Goal: Information Seeking & Learning: Learn about a topic

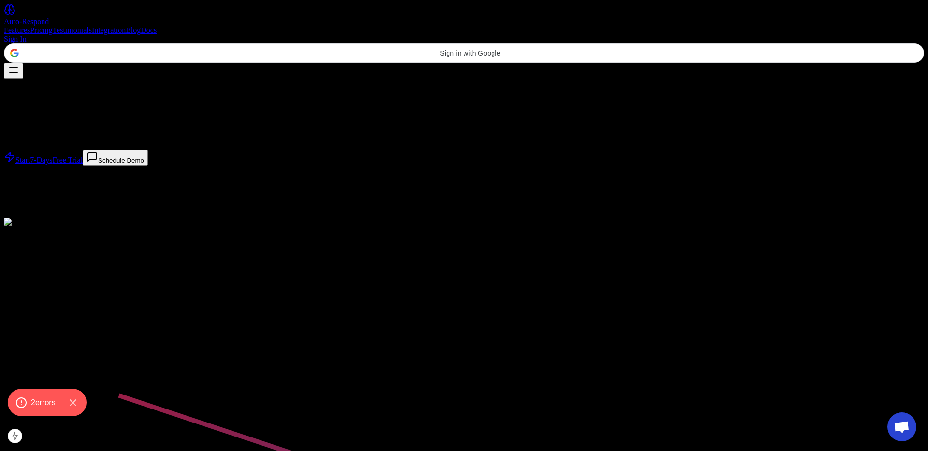
click at [92, 26] on link "Testimonials" at bounding box center [72, 30] width 40 height 8
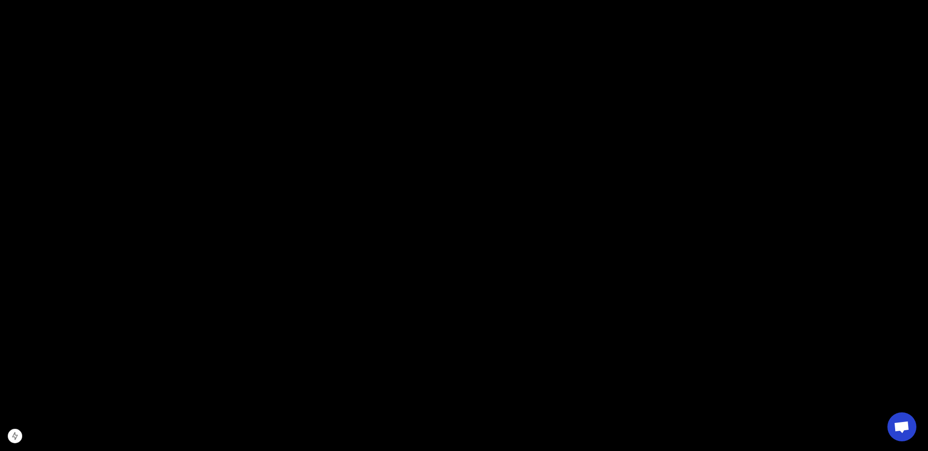
scroll to position [1559, 0]
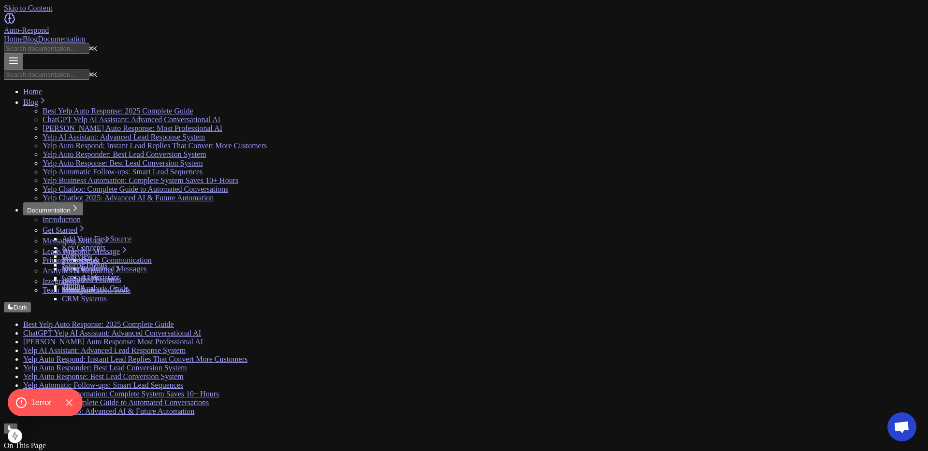
click at [23, 35] on link "Home" at bounding box center [13, 39] width 19 height 8
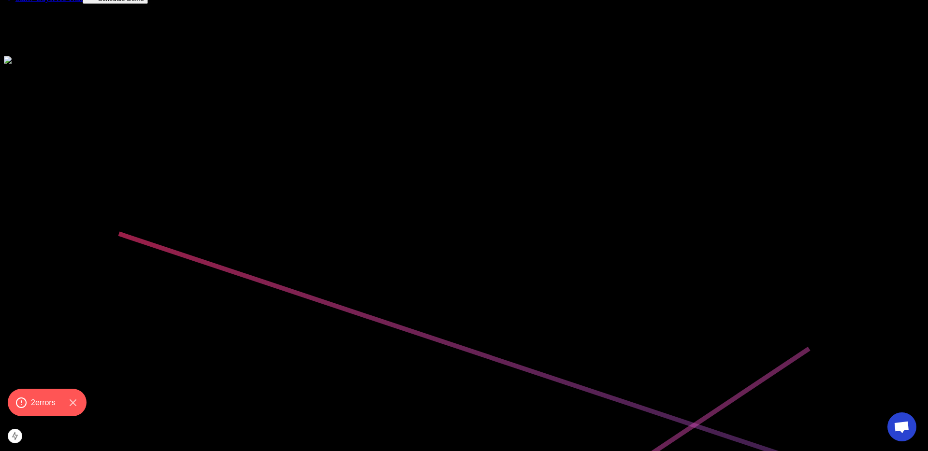
scroll to position [0, 0]
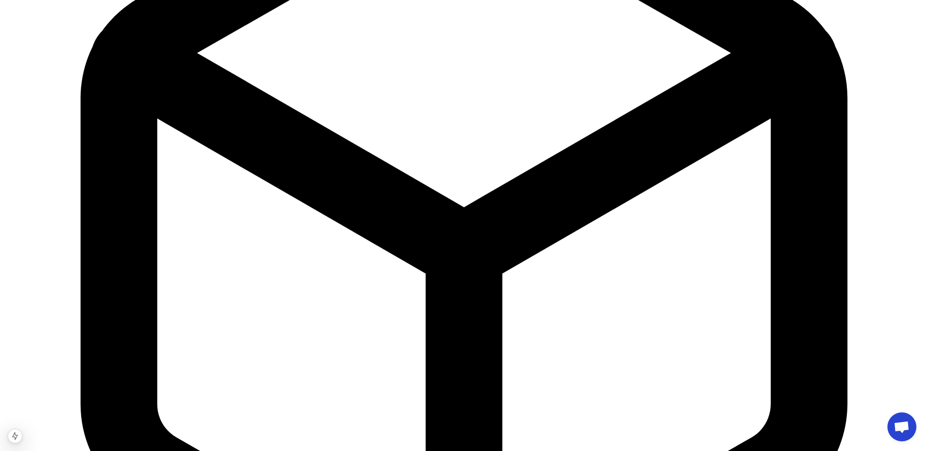
scroll to position [3296, 0]
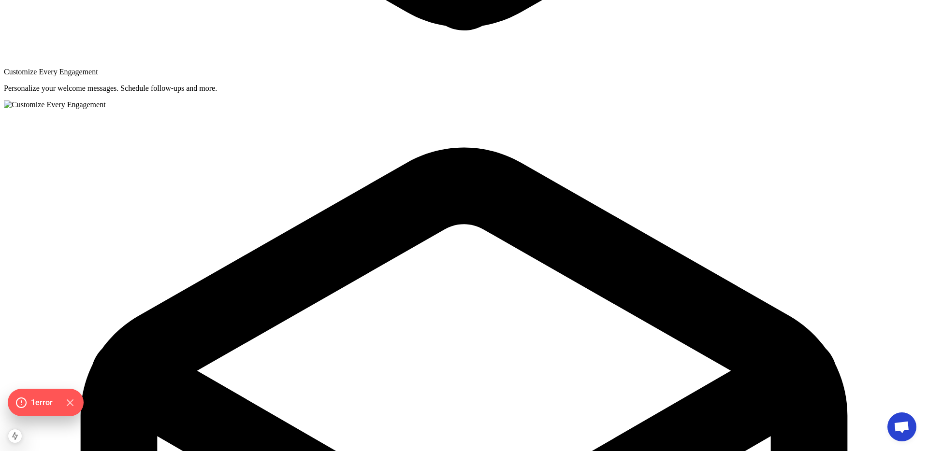
scroll to position [2380, 0]
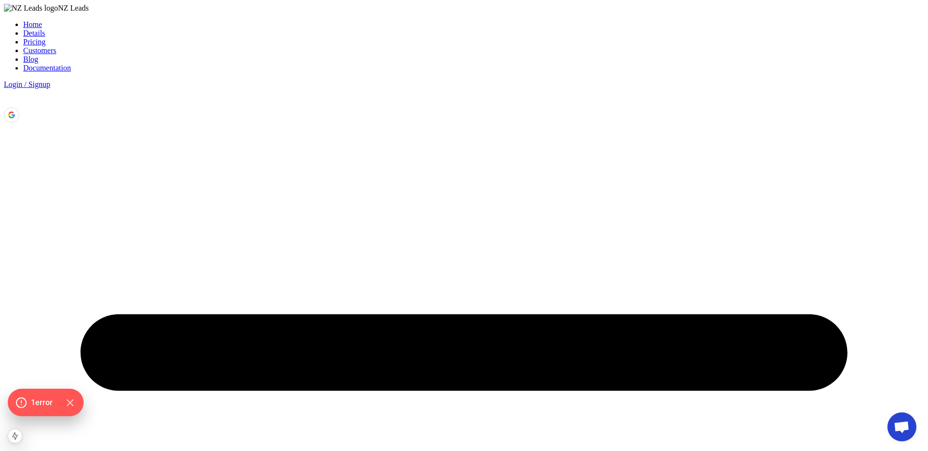
click at [292, 21] on div "Home Details Pricing Customers Blog Documentation Login / Signup" at bounding box center [464, 63] width 920 height 87
click at [305, 24] on div "Home Details Pricing Customers Blog Documentation Login / Signup" at bounding box center [464, 63] width 920 height 87
click at [45, 35] on link "Details" at bounding box center [34, 33] width 22 height 8
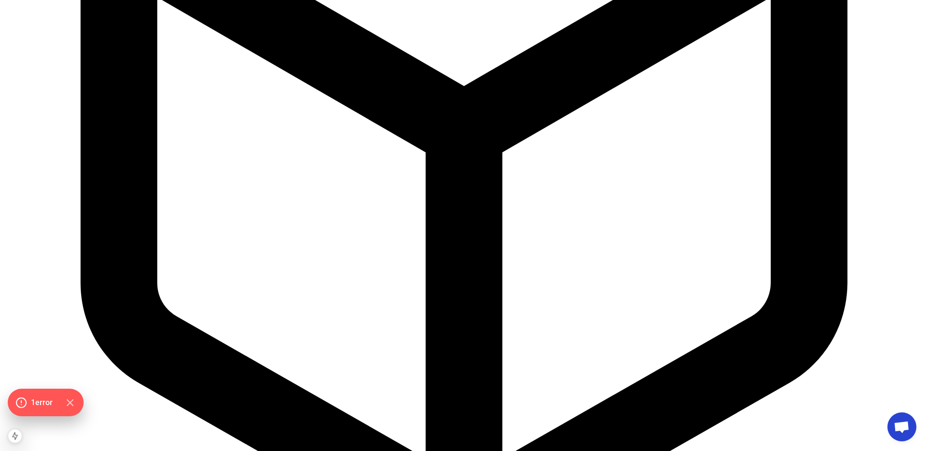
scroll to position [1887, 0]
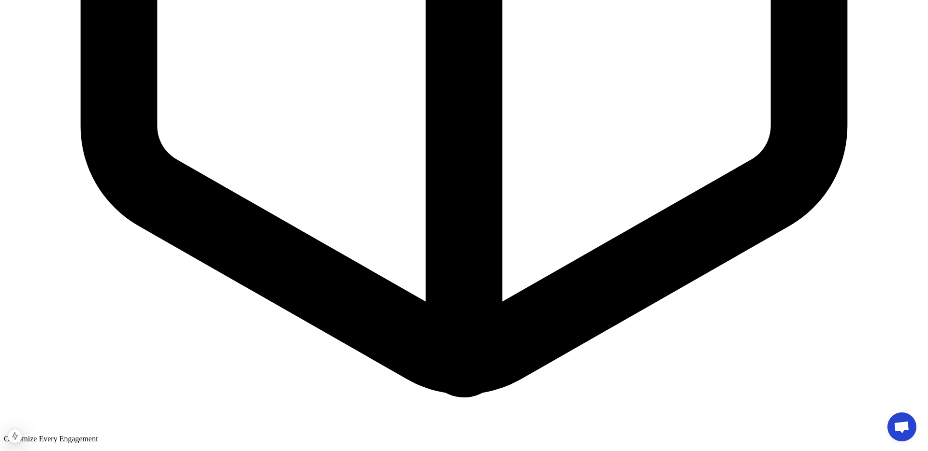
scroll to position [1816, 0]
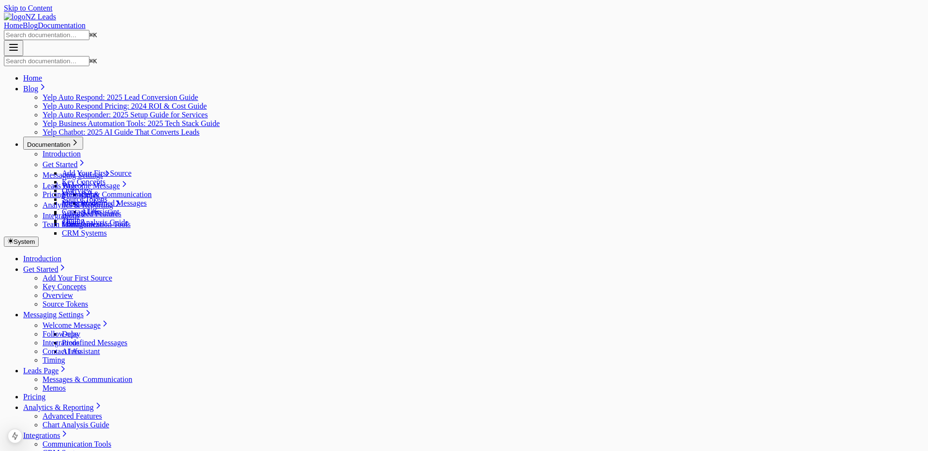
scroll to position [443, 0]
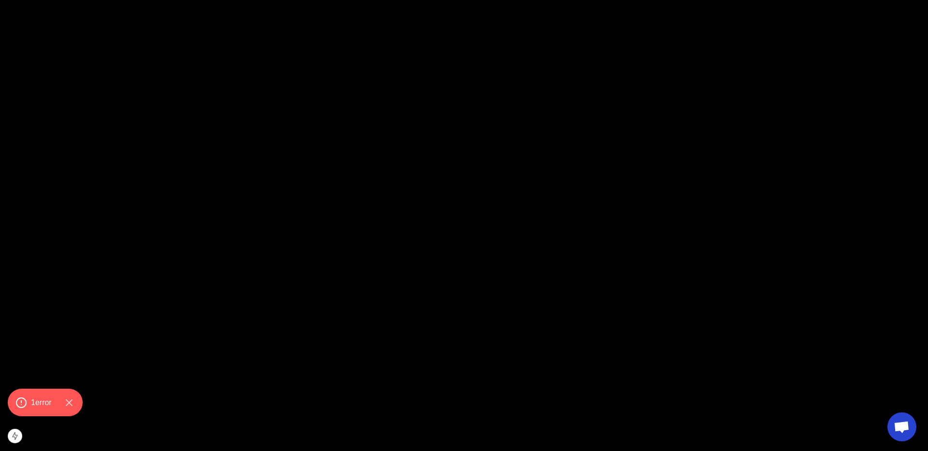
scroll to position [1677, 0]
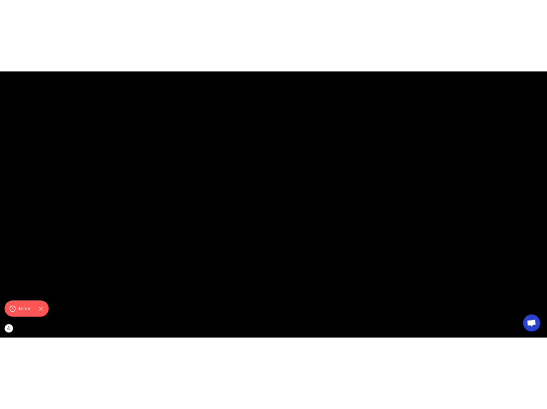
scroll to position [451, 0]
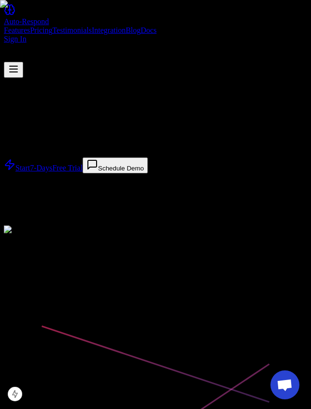
scroll to position [8, 0]
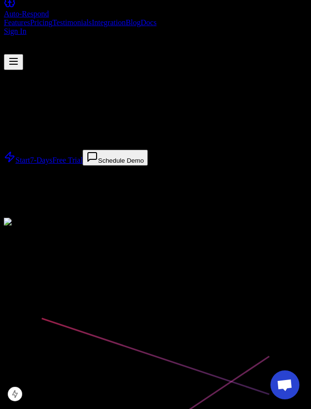
click at [23, 54] on button at bounding box center [13, 62] width 19 height 16
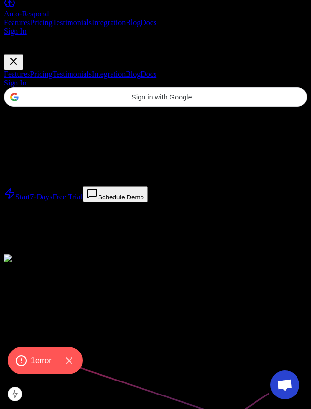
click at [78, 78] on link "Testimonials" at bounding box center [72, 74] width 40 height 8
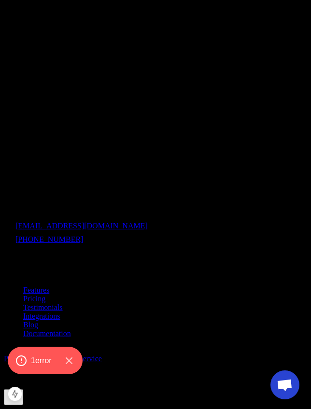
scroll to position [3871, 0]
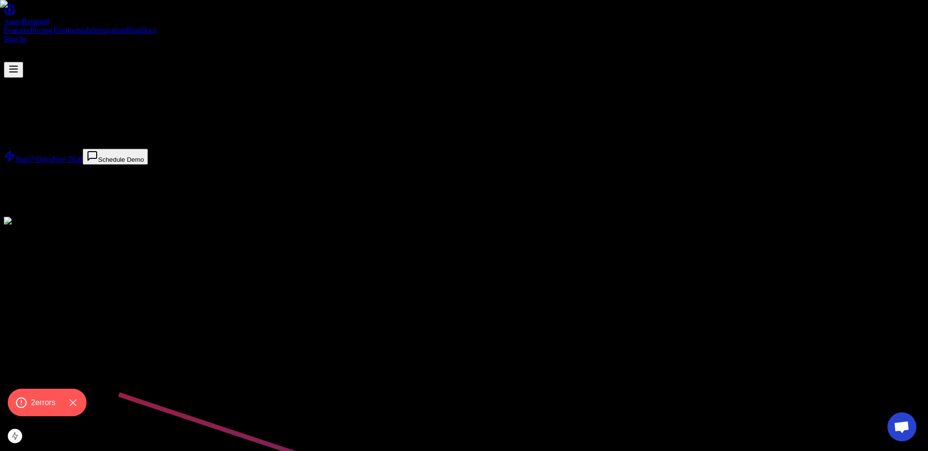
click at [52, 26] on link "Pricing" at bounding box center [41, 30] width 22 height 8
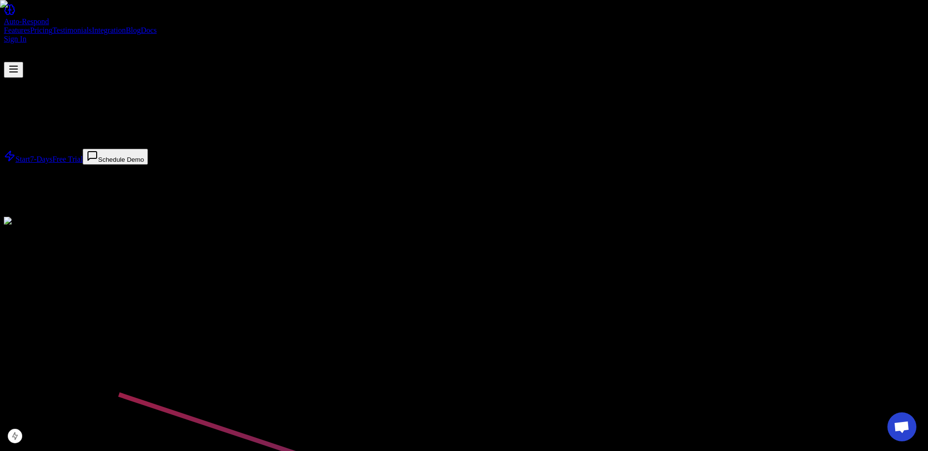
click at [30, 26] on link "Features" at bounding box center [17, 30] width 26 height 8
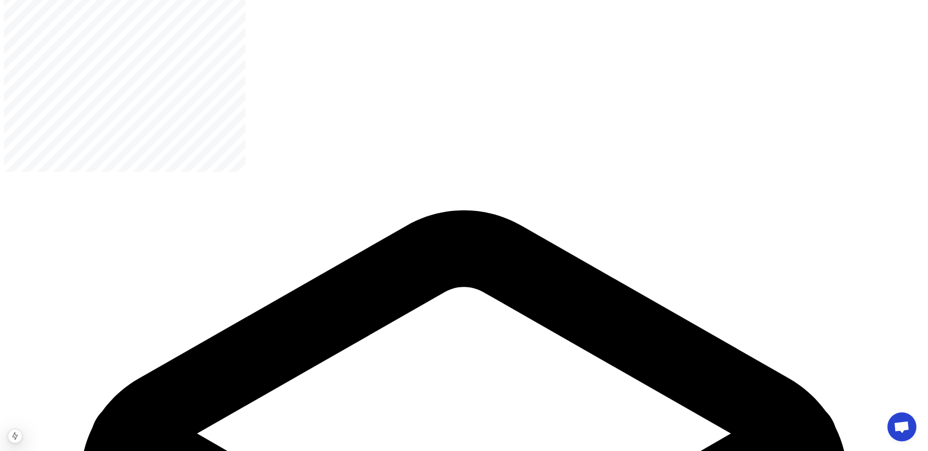
scroll to position [1313, 0]
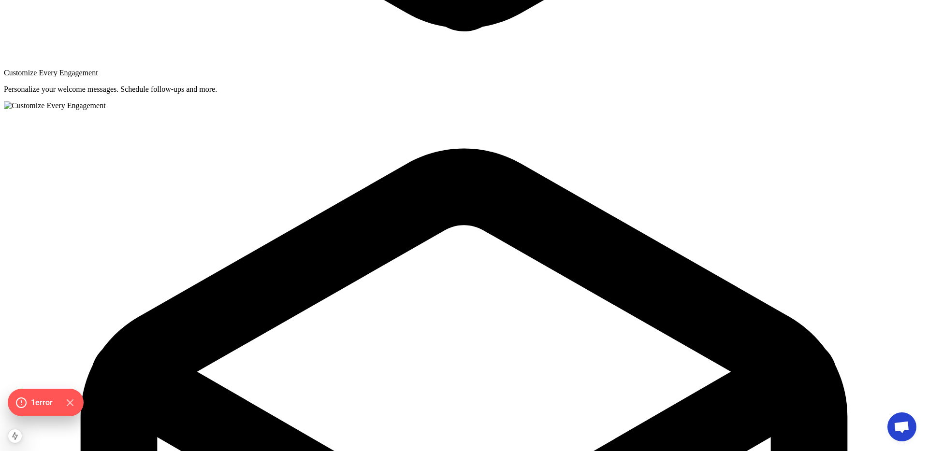
scroll to position [2380, 0]
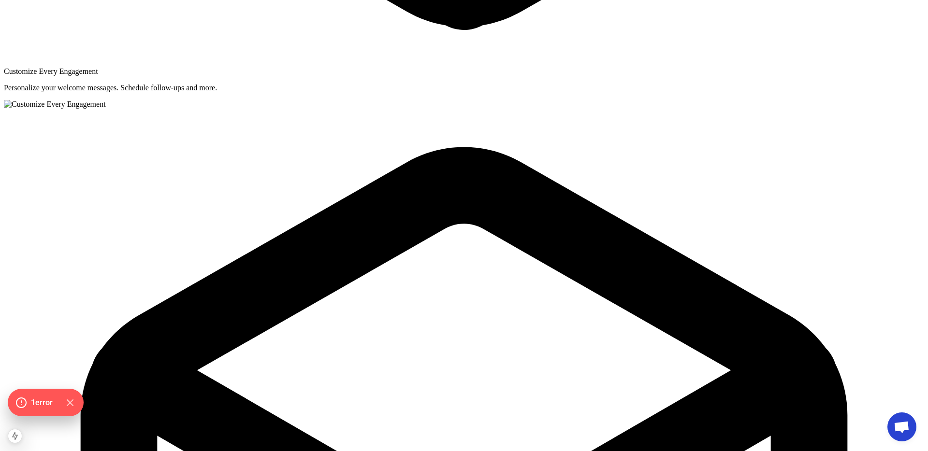
select select "hours"
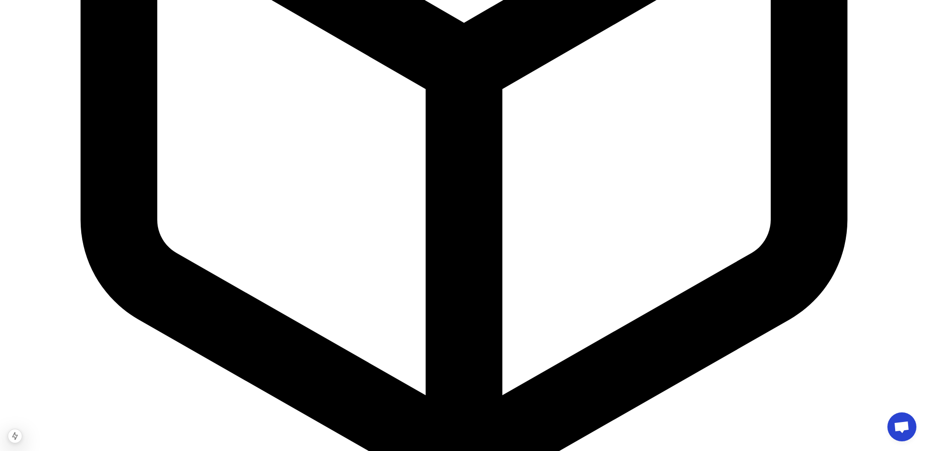
scroll to position [3480, 0]
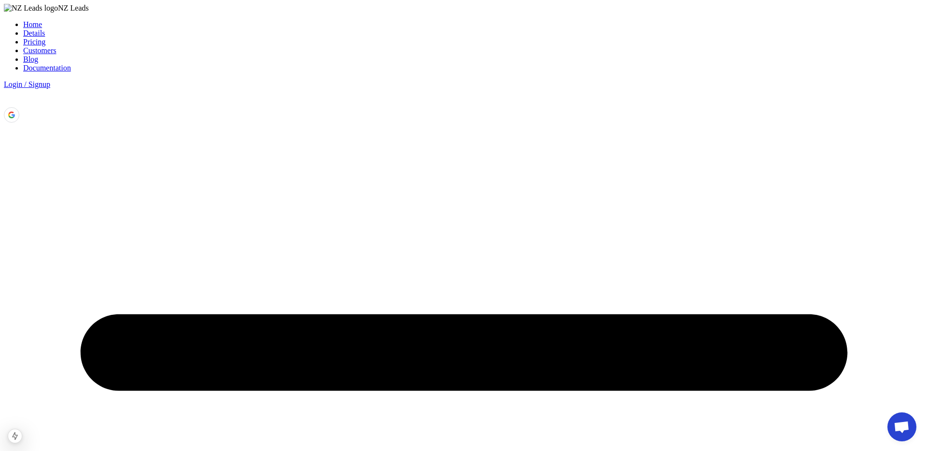
click at [307, 29] on li "Details" at bounding box center [473, 33] width 901 height 9
drag, startPoint x: 318, startPoint y: 24, endPoint x: 307, endPoint y: 24, distance: 10.2
click at [318, 24] on div "Home Details Pricing Customers Blog Documentation Login / Signup" at bounding box center [464, 63] width 920 height 87
drag, startPoint x: 272, startPoint y: 32, endPoint x: 289, endPoint y: 32, distance: 16.9
click at [42, 29] on link "Home" at bounding box center [32, 24] width 19 height 8
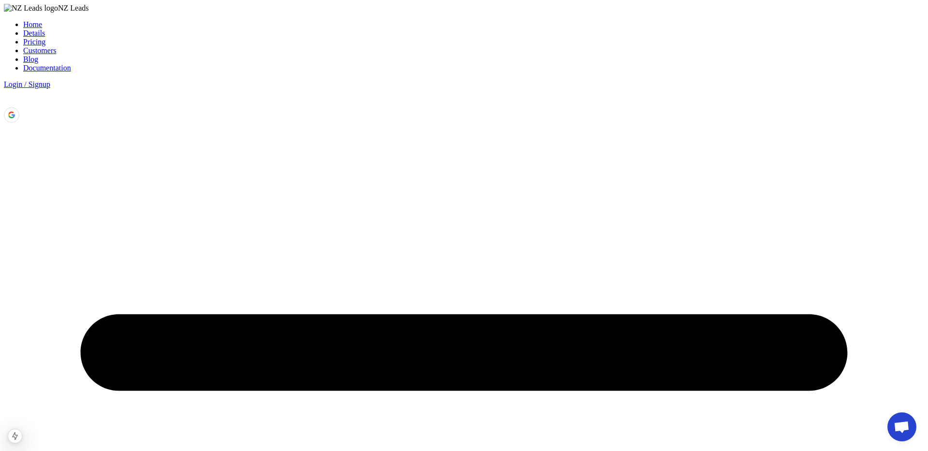
click at [334, 32] on ul "Home Details Pricing Customers Blog Documentation" at bounding box center [464, 46] width 920 height 52
click at [45, 32] on link "Details" at bounding box center [34, 33] width 22 height 8
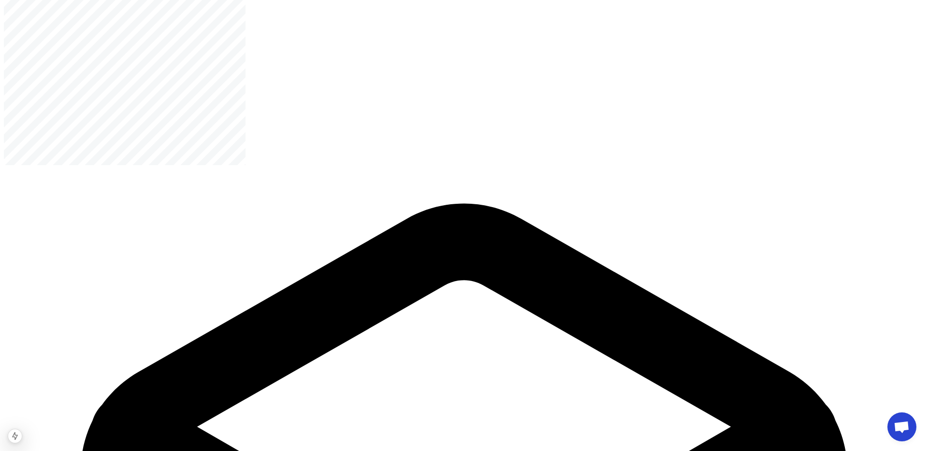
scroll to position [1494, 0]
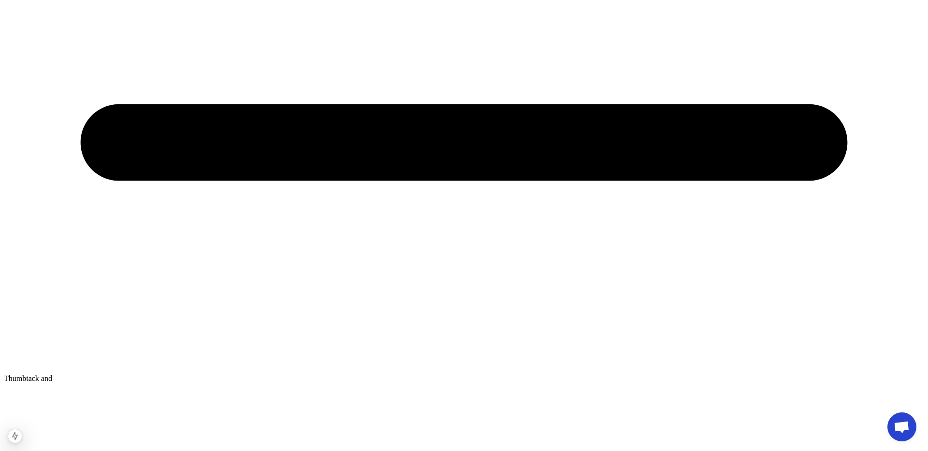
scroll to position [669, 0]
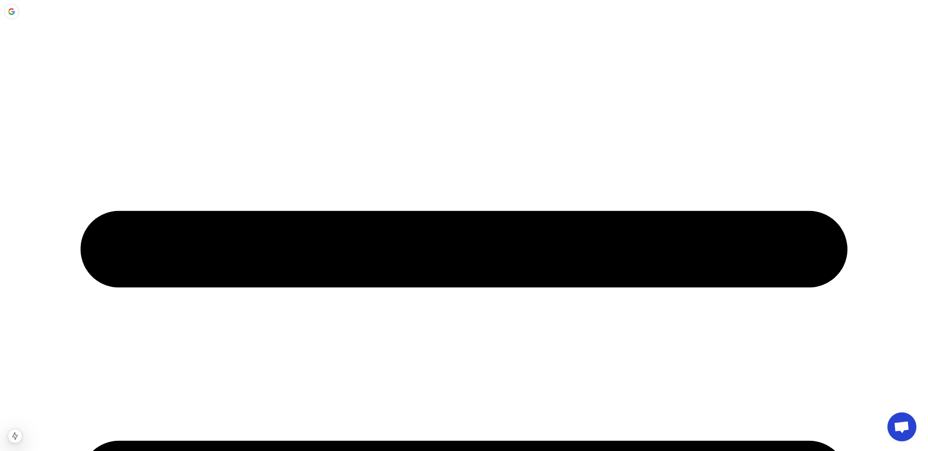
scroll to position [57, 0]
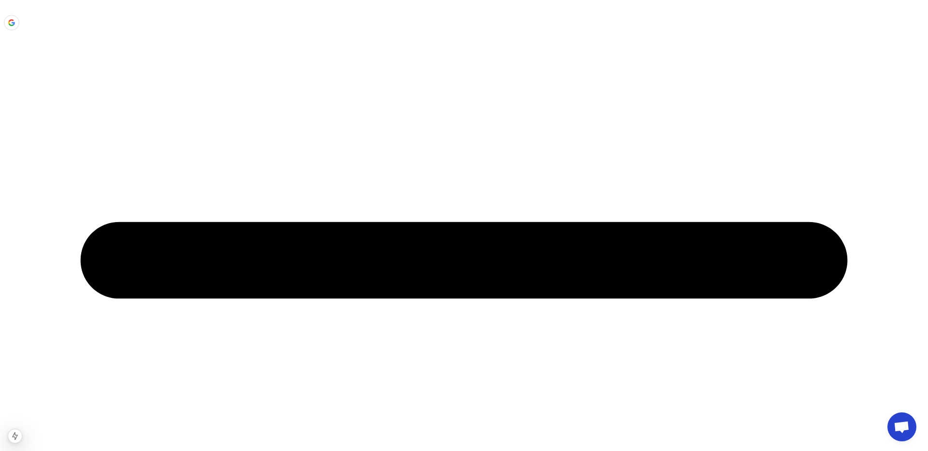
scroll to position [11, 0]
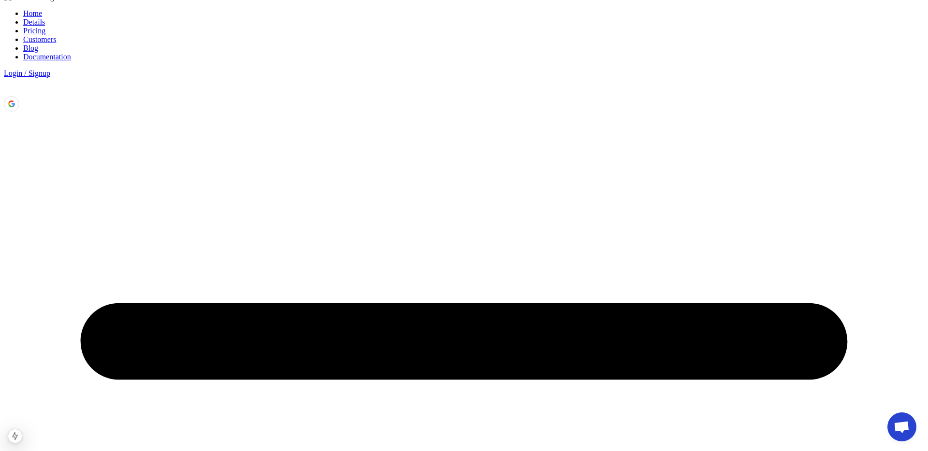
click at [45, 18] on link "Details" at bounding box center [34, 22] width 22 height 8
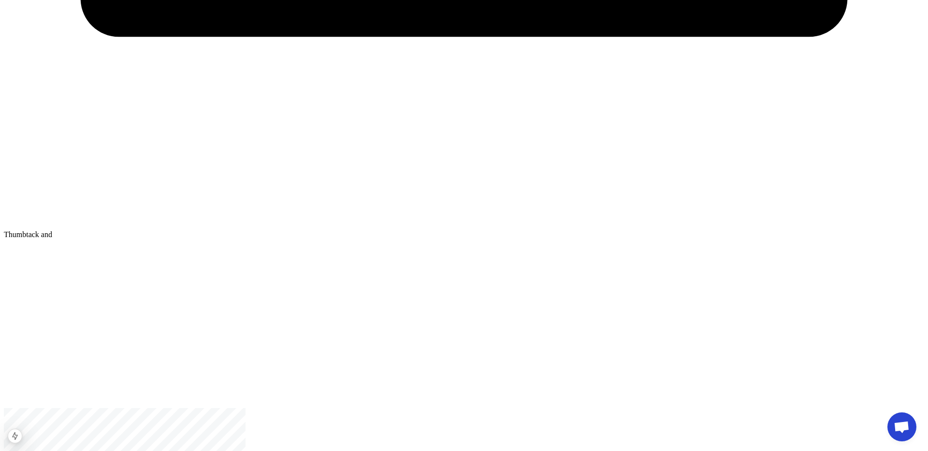
scroll to position [785, 0]
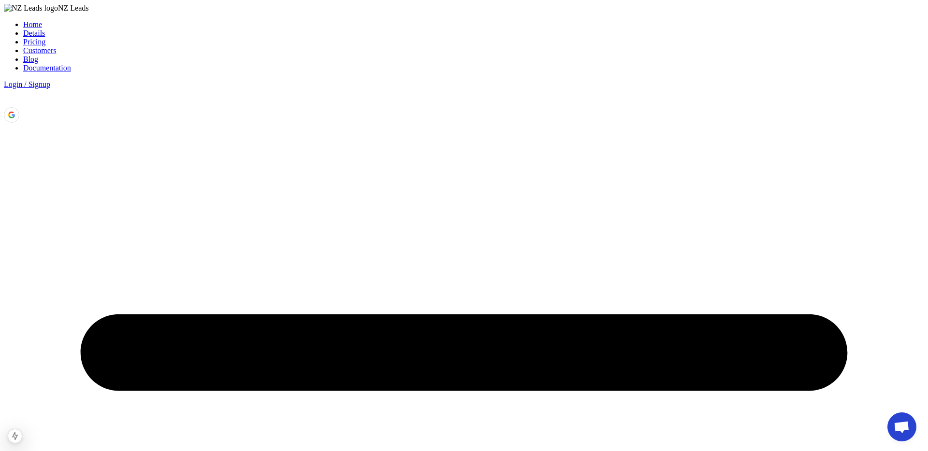
click at [317, 29] on li "Details" at bounding box center [473, 33] width 901 height 9
click at [314, 40] on div "Home Details Pricing Customers Blog Documentation Login / Signup" at bounding box center [464, 63] width 920 height 87
click at [45, 35] on link "Details" at bounding box center [34, 33] width 22 height 8
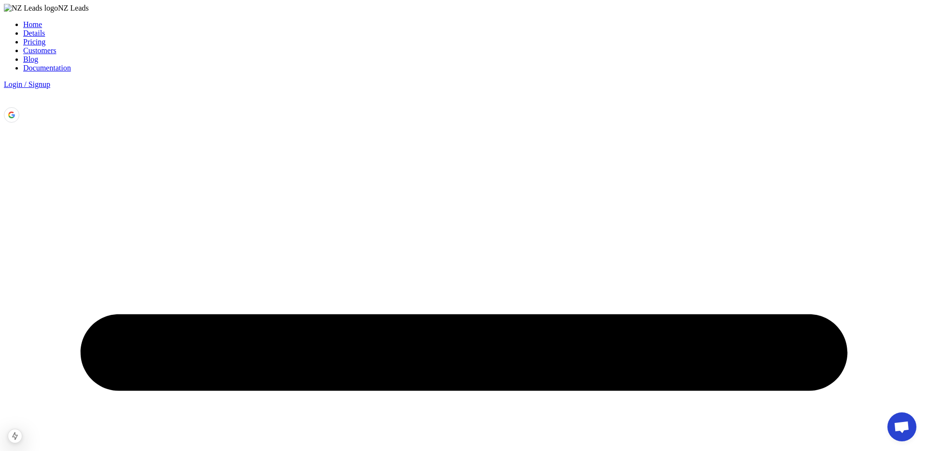
click at [45, 38] on link "Pricing" at bounding box center [34, 42] width 22 height 8
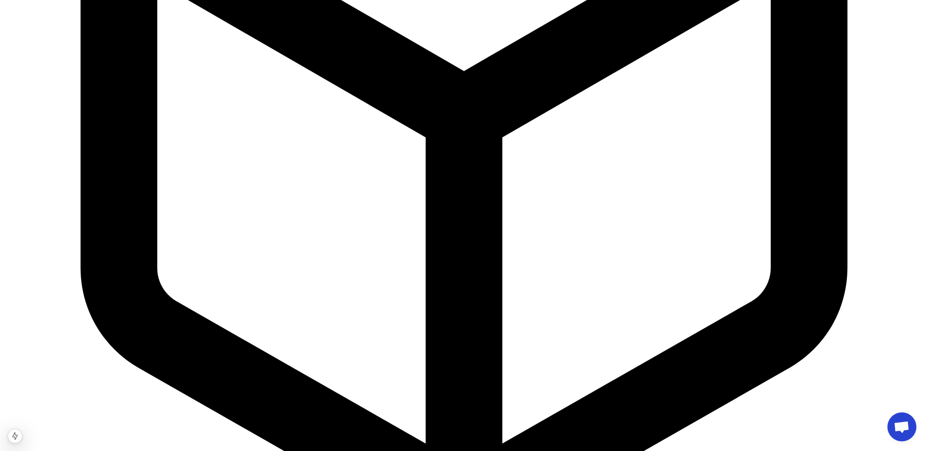
scroll to position [1887, 0]
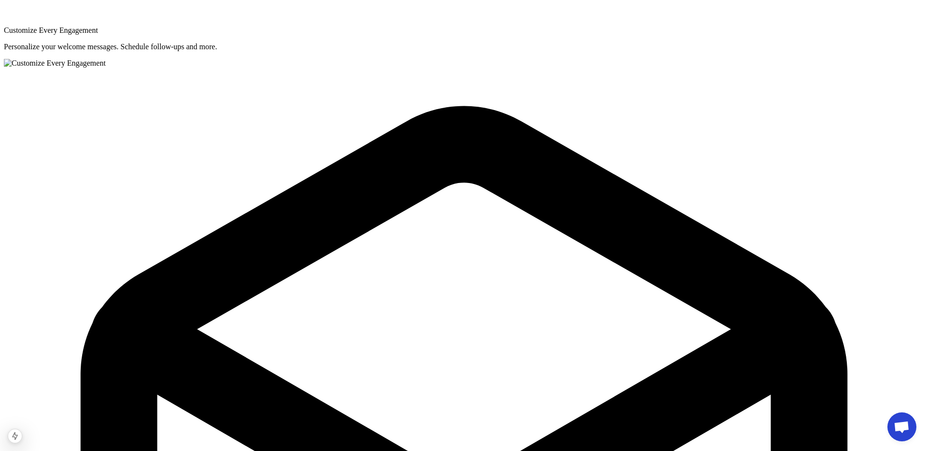
scroll to position [2309, 0]
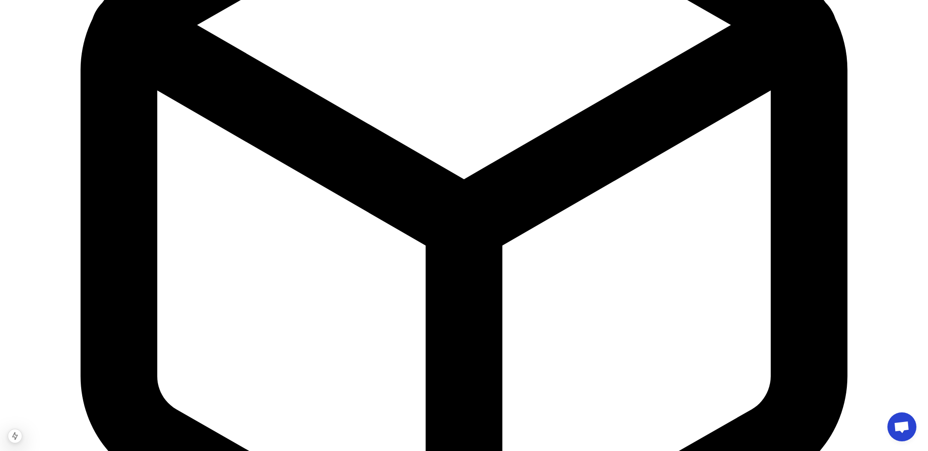
scroll to position [1887, 0]
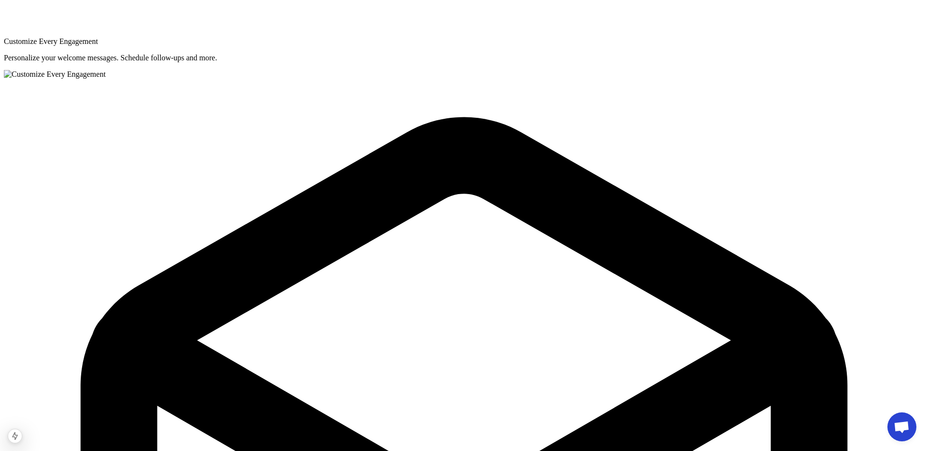
scroll to position [2421, 0]
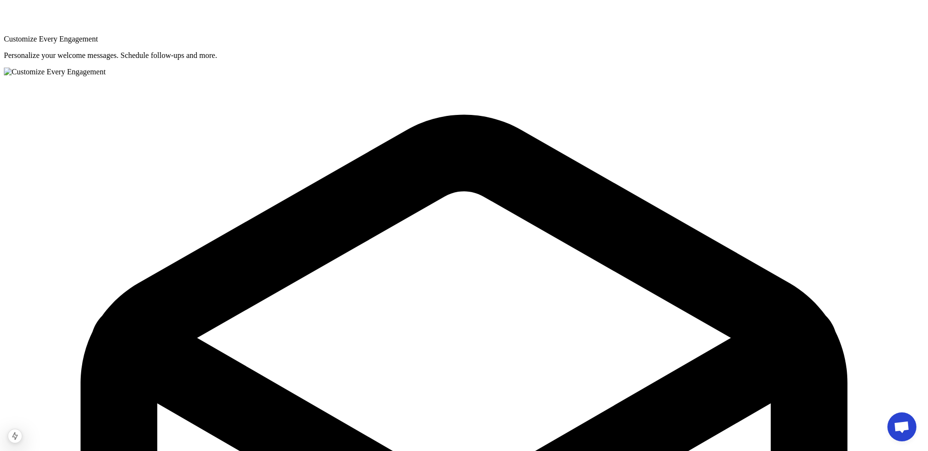
scroll to position [2421, 0]
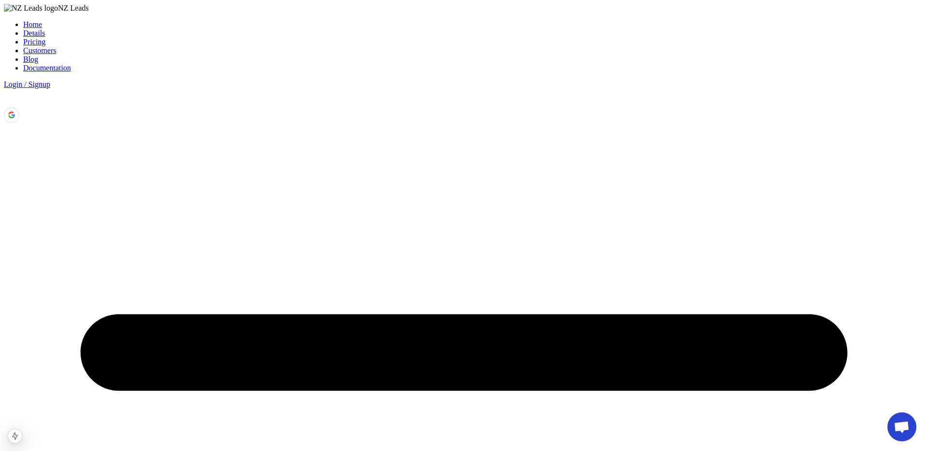
click at [45, 38] on link "Pricing" at bounding box center [34, 42] width 22 height 8
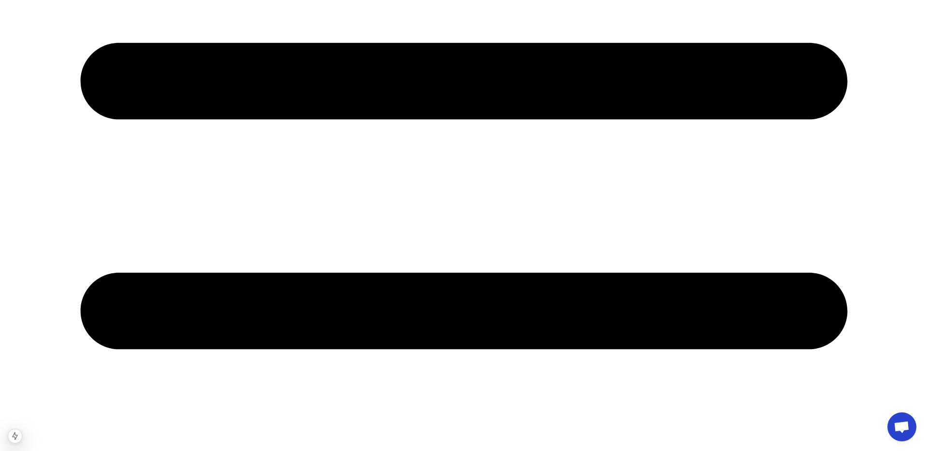
click at [296, 30] on div "NZ Leads Home Details Pricing Customers Blog Documentation Login / Signup Sign …" at bounding box center [464, 22] width 920 height 1041
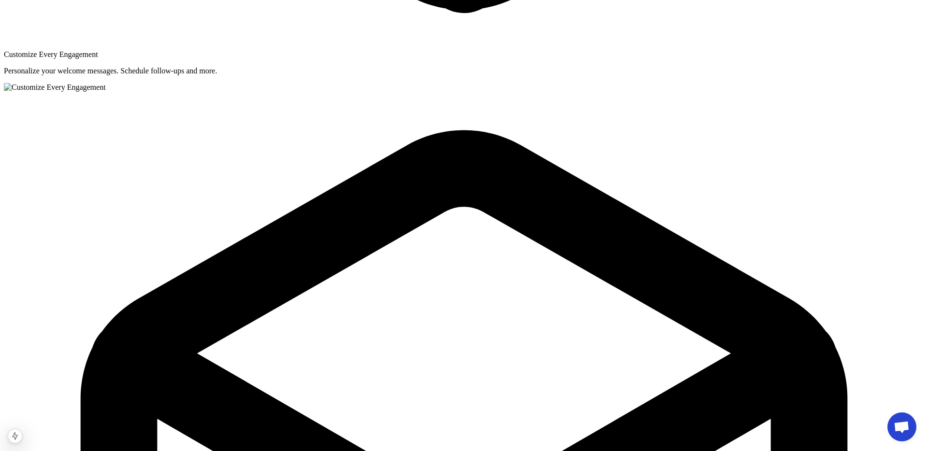
scroll to position [2421, 0]
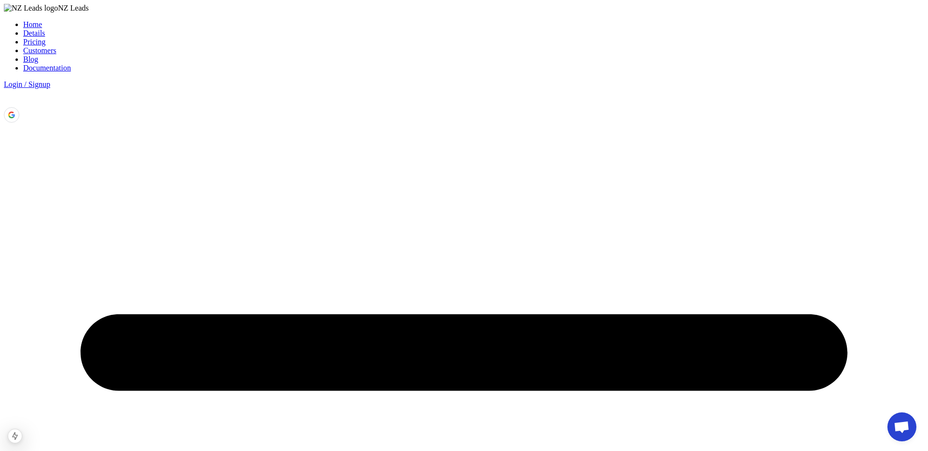
click at [365, 28] on ul "Home Details Pricing Customers Blog Documentation" at bounding box center [464, 46] width 920 height 52
click at [45, 38] on link "Pricing" at bounding box center [34, 42] width 22 height 8
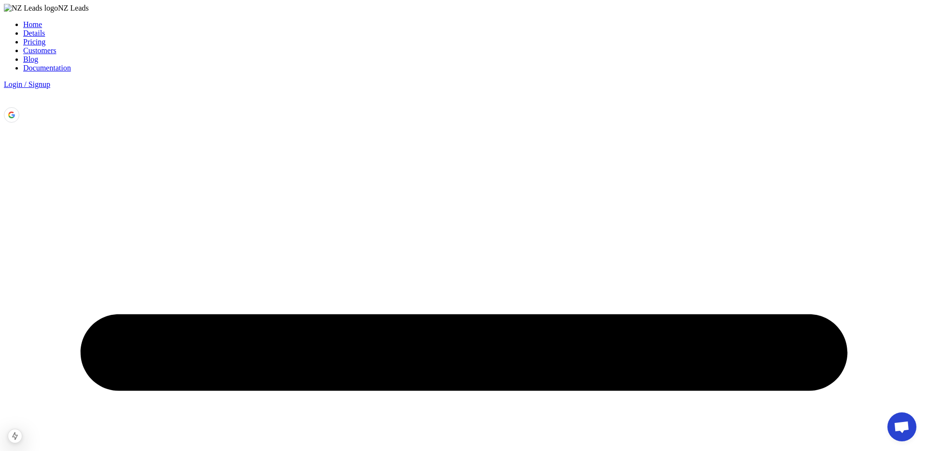
click at [381, 21] on div "Home Details Pricing Customers Blog Documentation Login / Signup" at bounding box center [464, 63] width 920 height 87
click at [45, 38] on link "Pricing" at bounding box center [34, 42] width 22 height 8
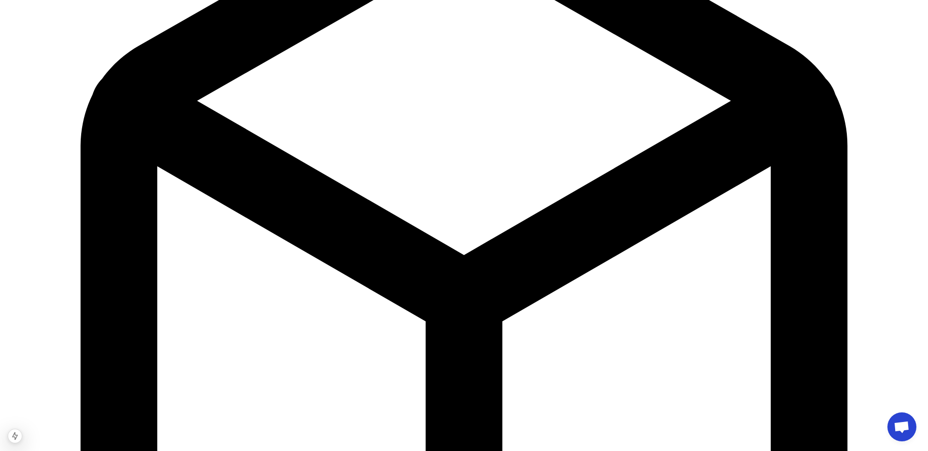
scroll to position [1887, 0]
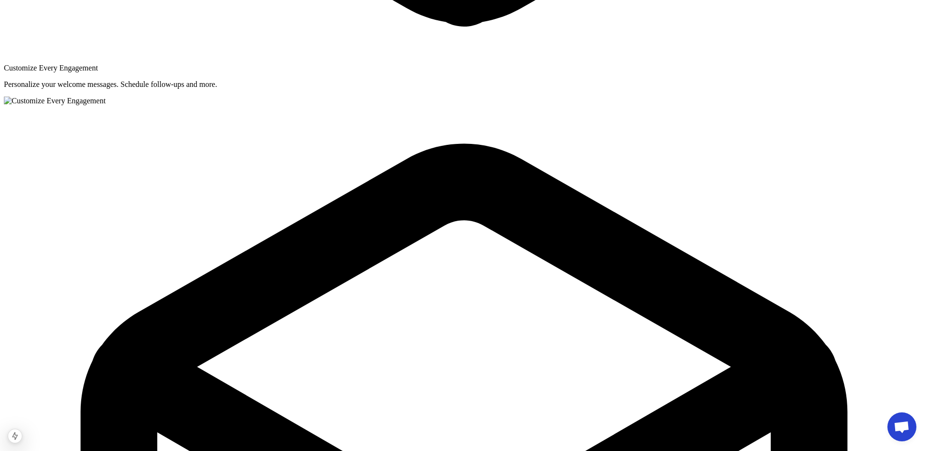
scroll to position [2421, 0]
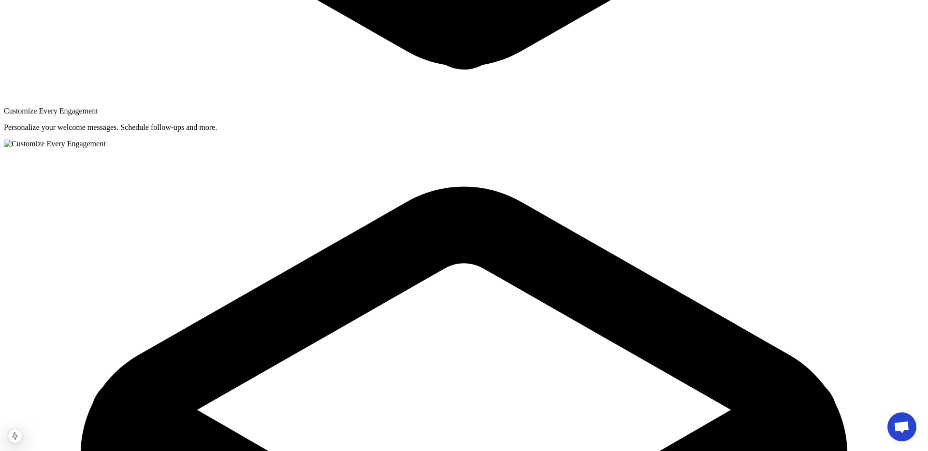
scroll to position [2346, 0]
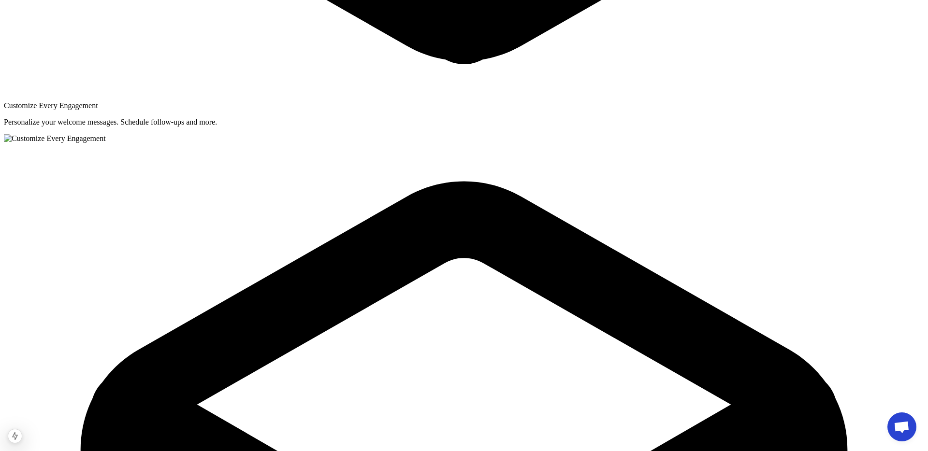
drag, startPoint x: 288, startPoint y: 118, endPoint x: 641, endPoint y: 116, distance: 352.9
copy div "What Our Valued Customers Are Saying"
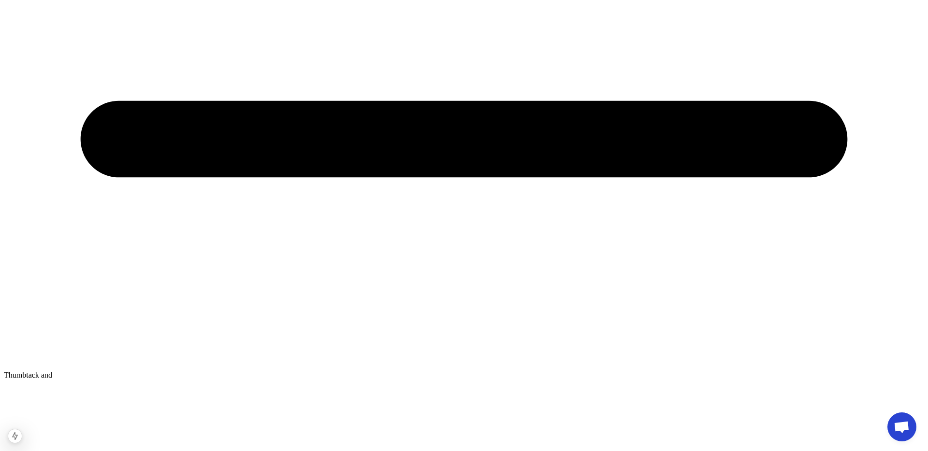
scroll to position [669, 0]
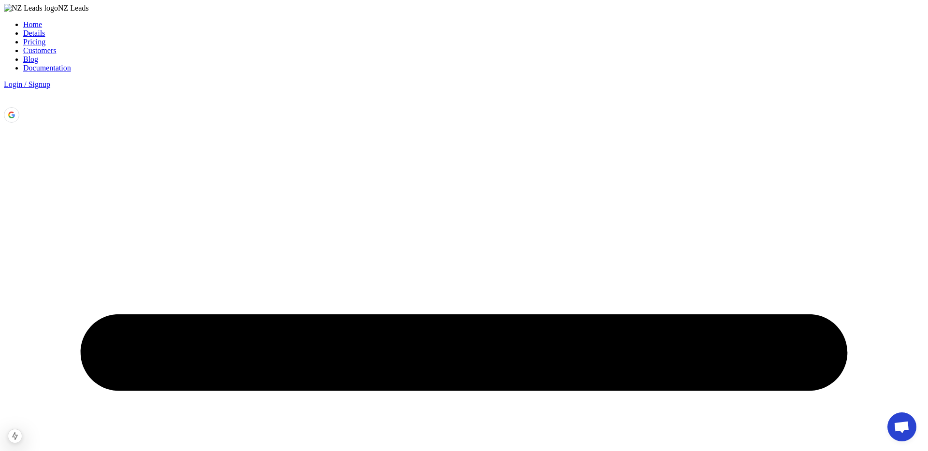
click at [307, 37] on li "Details" at bounding box center [473, 33] width 901 height 9
click at [376, 27] on ul "Home Details Pricing Customers Blog Documentation" at bounding box center [464, 46] width 920 height 52
click at [56, 46] on link "Customers" at bounding box center [39, 50] width 33 height 8
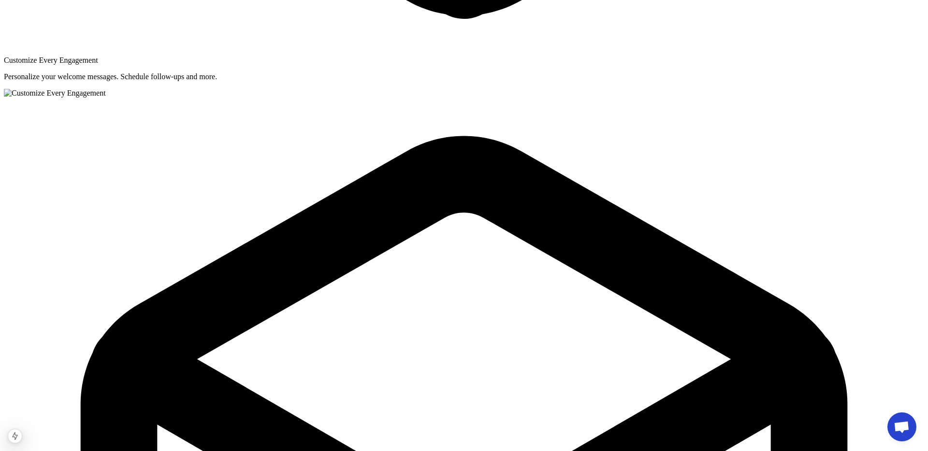
scroll to position [2388, 0]
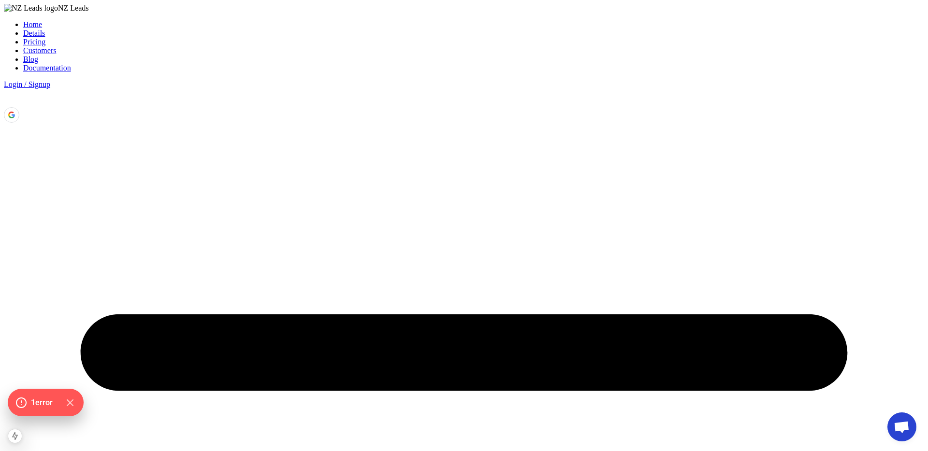
click at [42, 29] on link "Home" at bounding box center [32, 24] width 19 height 8
click at [45, 35] on link "Details" at bounding box center [34, 33] width 22 height 8
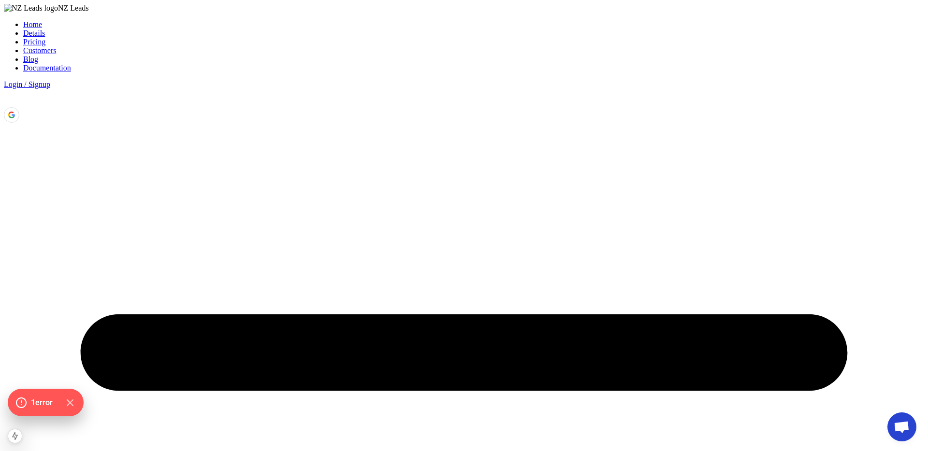
click at [45, 33] on link "Details" at bounding box center [34, 33] width 22 height 8
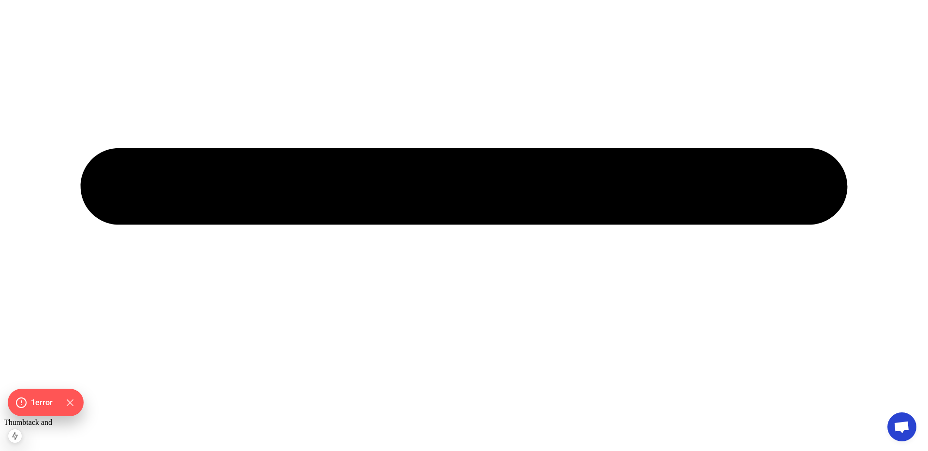
scroll to position [669, 0]
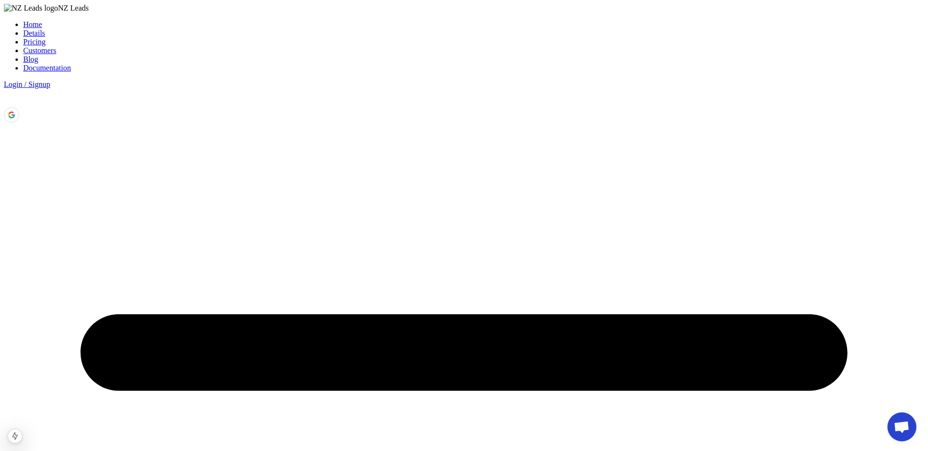
click at [310, 39] on div "Home Details Pricing Customers Blog Documentation Login / Signup" at bounding box center [464, 63] width 920 height 87
click at [45, 33] on link "Details" at bounding box center [34, 33] width 22 height 8
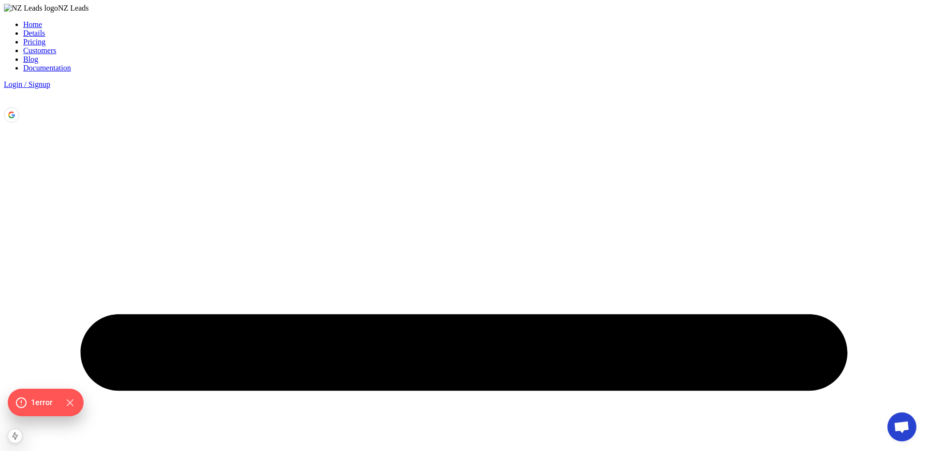
click at [42, 29] on link "Home" at bounding box center [32, 24] width 19 height 8
click at [45, 34] on link "Details" at bounding box center [34, 33] width 22 height 8
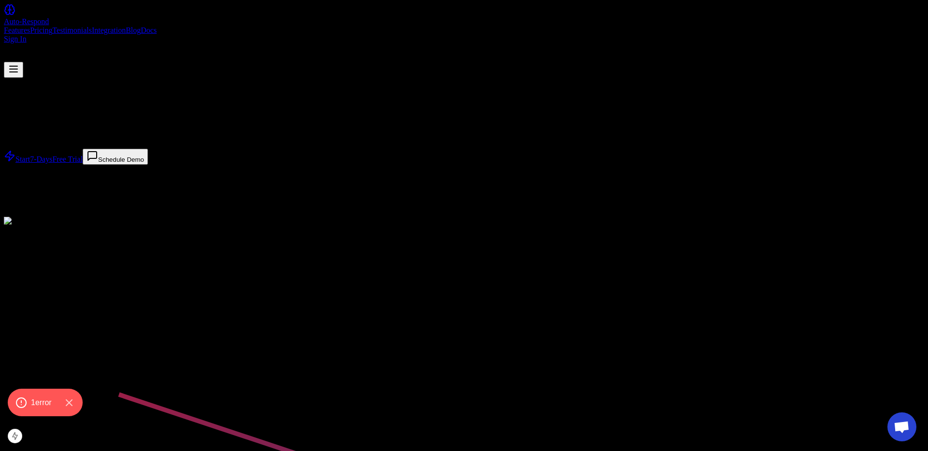
click at [30, 26] on link "Features" at bounding box center [17, 30] width 26 height 8
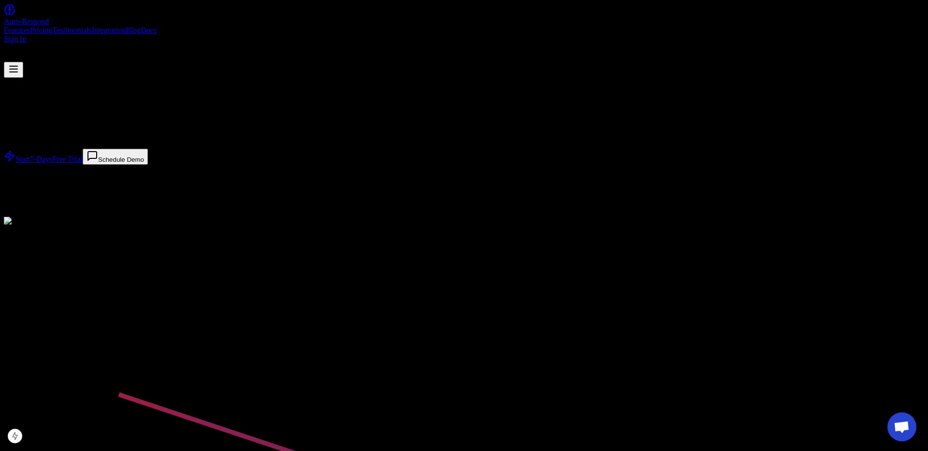
click at [30, 26] on link "Features" at bounding box center [17, 30] width 26 height 8
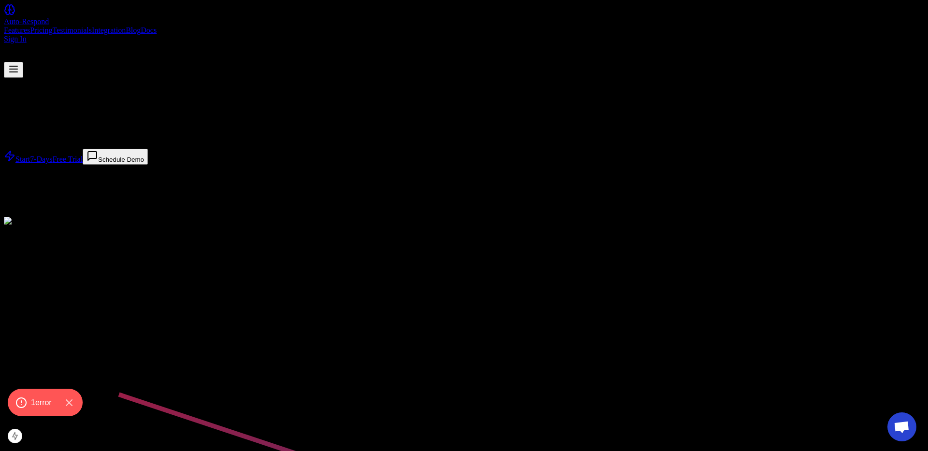
click at [368, 29] on div "Auto-Respond Features Pricing Testimonials Integration Blog Docs Sign In" at bounding box center [464, 41] width 920 height 74
click at [52, 26] on link "Pricing" at bounding box center [41, 30] width 22 height 8
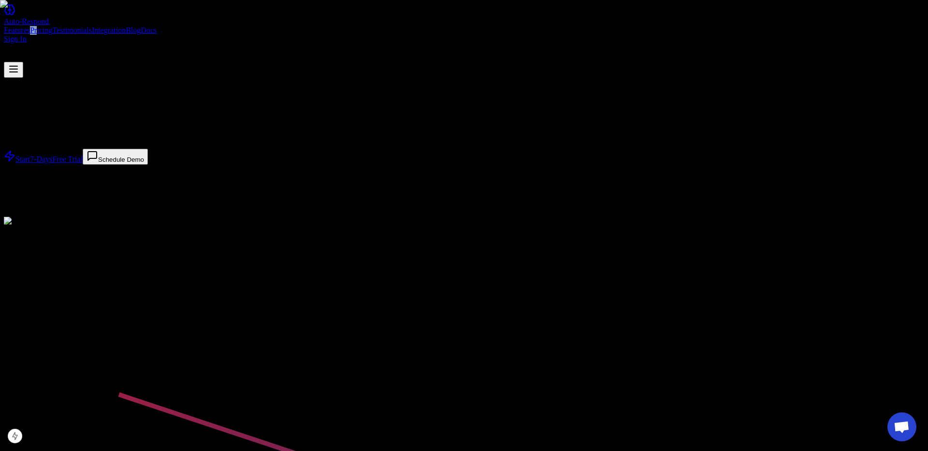
click at [367, 9] on div "Auto-Respond Features Pricing Testimonials Integration Blog Docs Sign In" at bounding box center [464, 41] width 920 height 74
click at [92, 26] on link "Testimonials" at bounding box center [72, 30] width 40 height 8
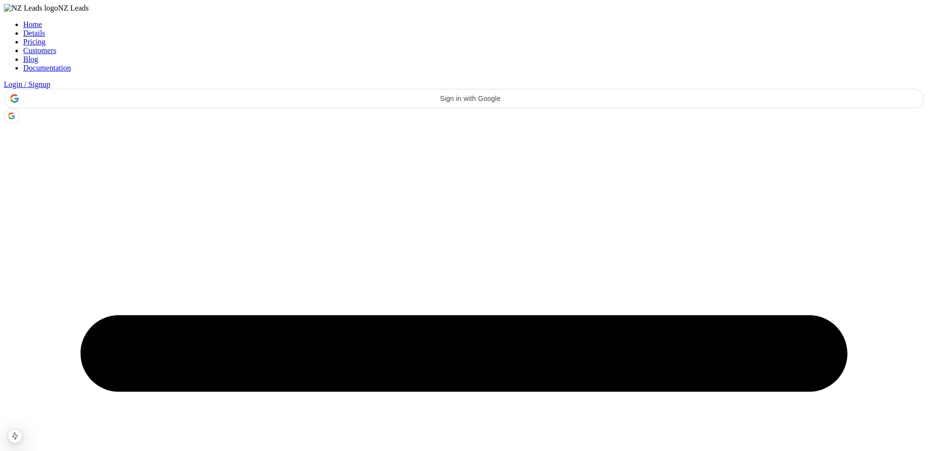
click at [45, 32] on link "Details" at bounding box center [34, 33] width 22 height 8
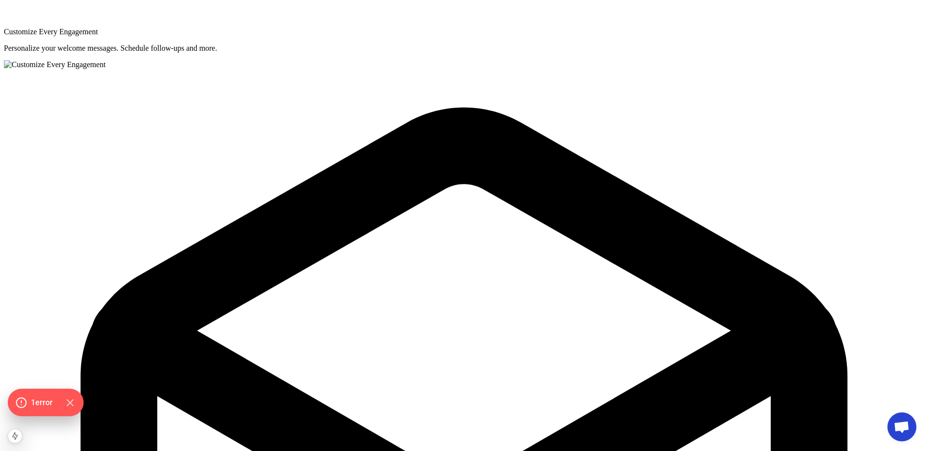
scroll to position [2421, 0]
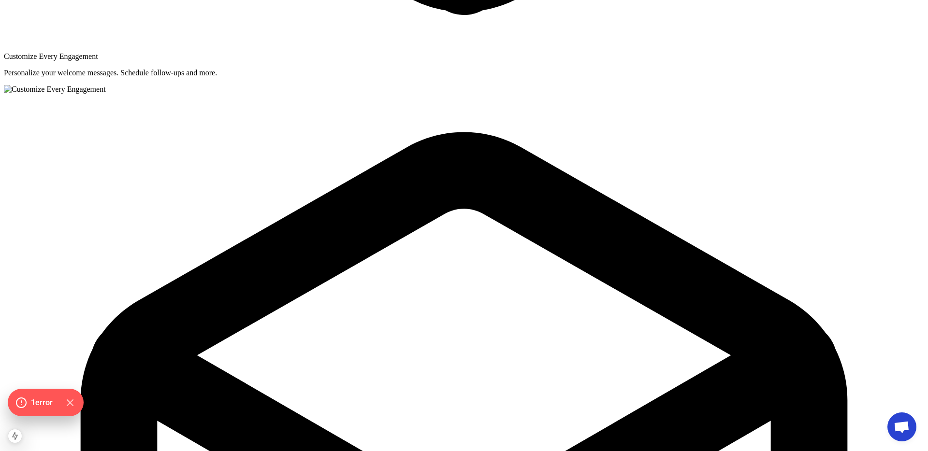
scroll to position [2421, 0]
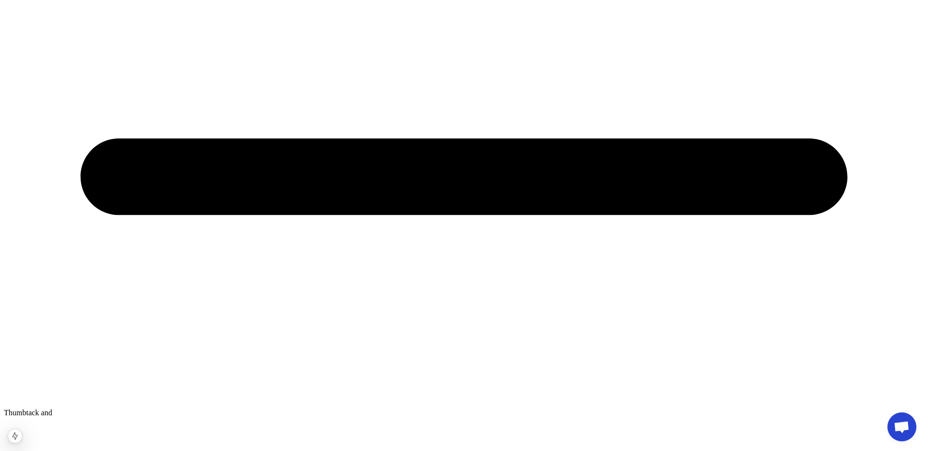
drag, startPoint x: 346, startPoint y: 19, endPoint x: 352, endPoint y: 19, distance: 6.8
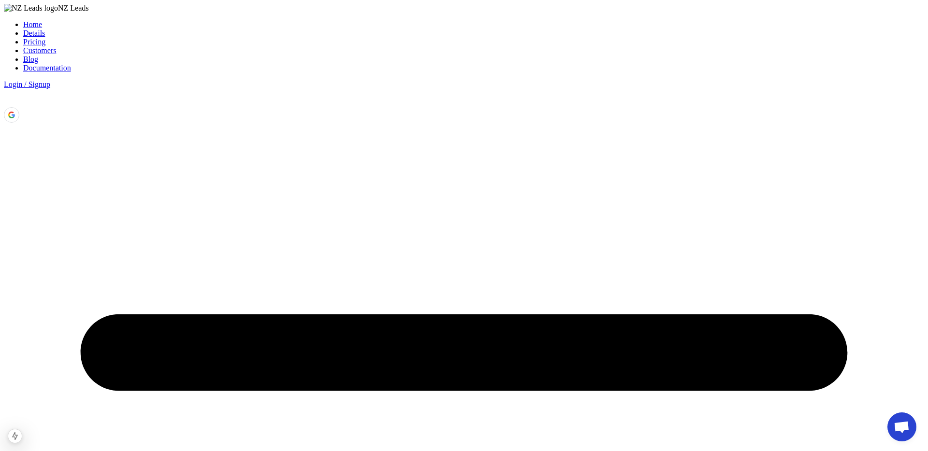
click at [45, 34] on link "Details" at bounding box center [34, 33] width 22 height 8
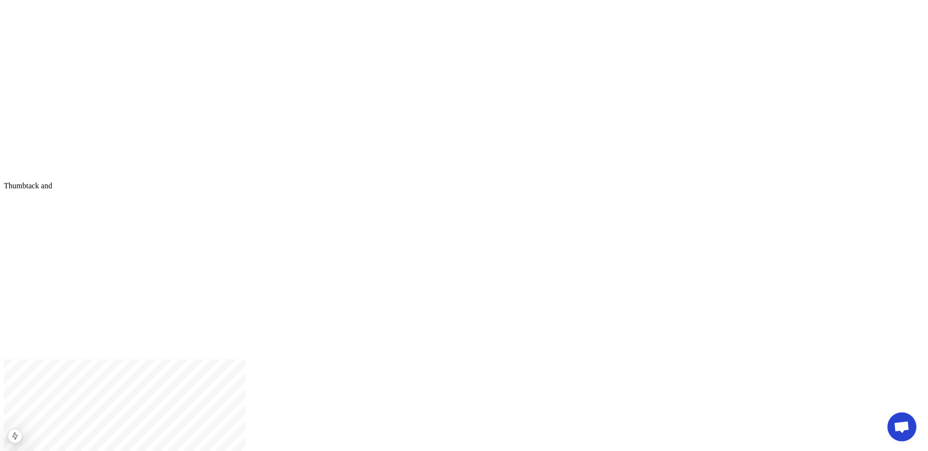
scroll to position [1149, 0]
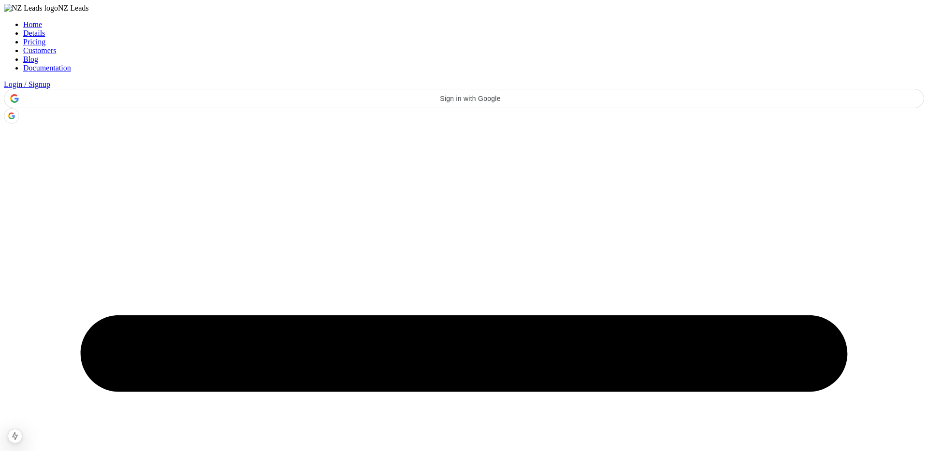
click at [45, 38] on link "Pricing" at bounding box center [34, 42] width 22 height 8
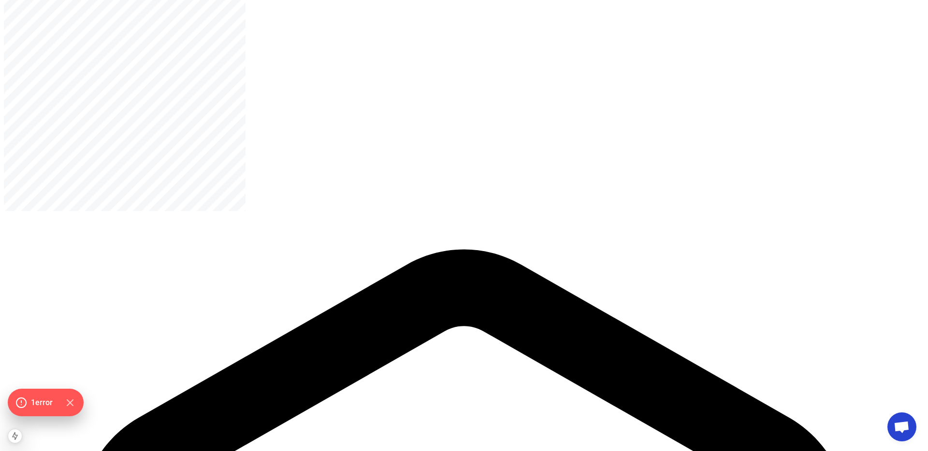
scroll to position [1410, 0]
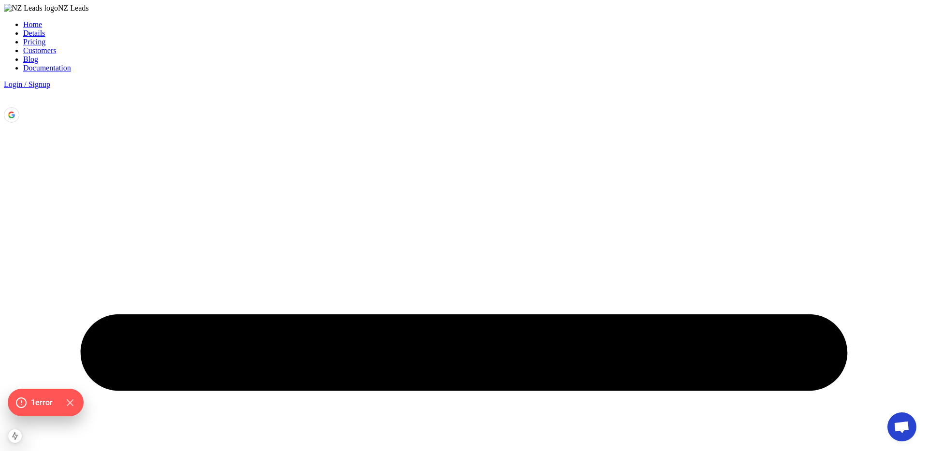
click at [333, 24] on div "Home Details Pricing Customers Blog Documentation Login / Signup" at bounding box center [464, 63] width 920 height 87
click at [300, 29] on li "Details" at bounding box center [473, 33] width 901 height 9
click at [364, 30] on ul "Home Details Pricing Customers Blog Documentation" at bounding box center [464, 46] width 920 height 52
click at [45, 30] on link "Details" at bounding box center [34, 33] width 22 height 8
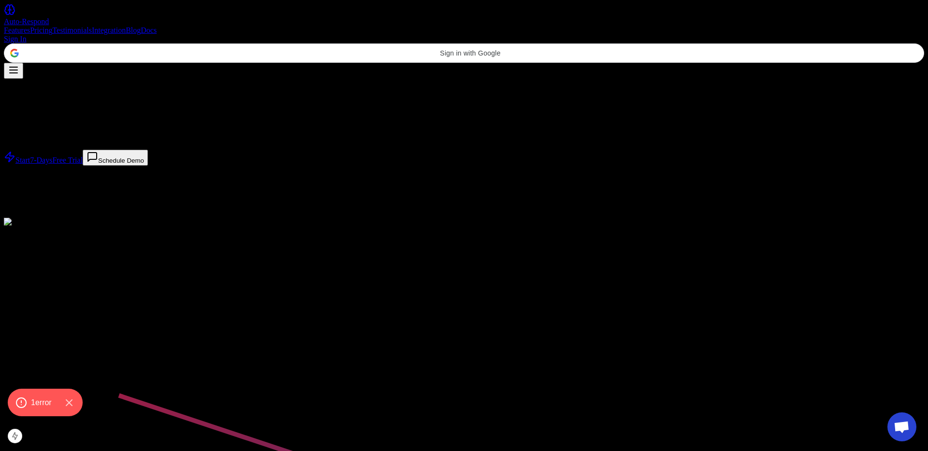
click at [52, 26] on link "Pricing" at bounding box center [41, 30] width 22 height 8
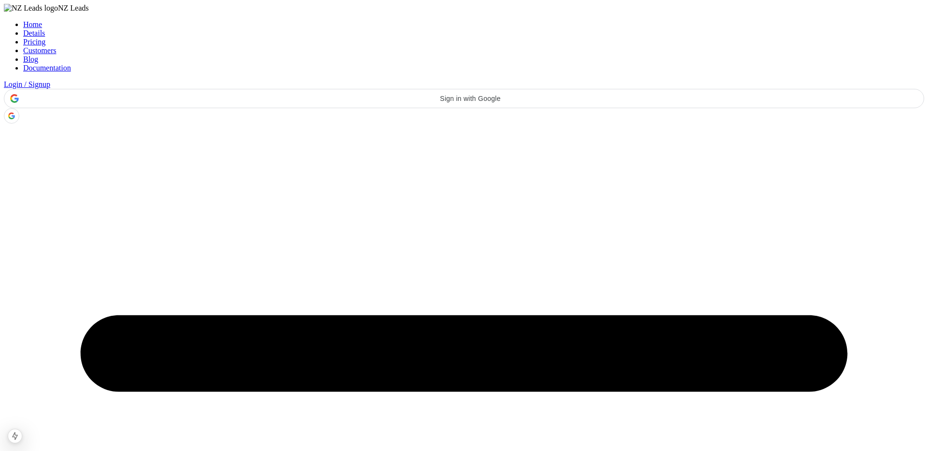
click at [45, 30] on link "Details" at bounding box center [34, 33] width 22 height 8
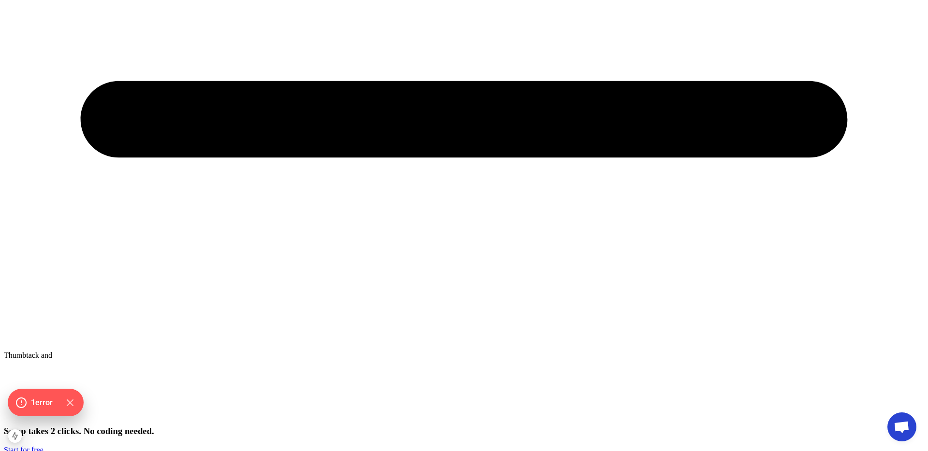
scroll to position [669, 0]
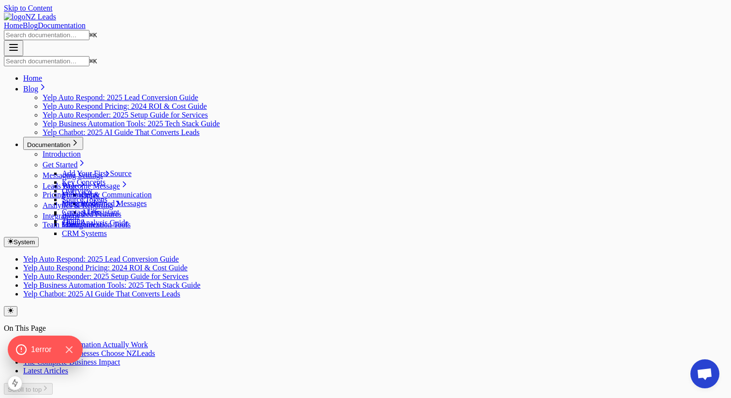
click at [97, 24] on nav "NZ Leads Home Blog Documentation ⌘ K" at bounding box center [365, 35] width 723 height 44
click at [56, 18] on span "NZ Leads" at bounding box center [40, 17] width 31 height 8
click at [23, 21] on link "Home" at bounding box center [13, 25] width 19 height 8
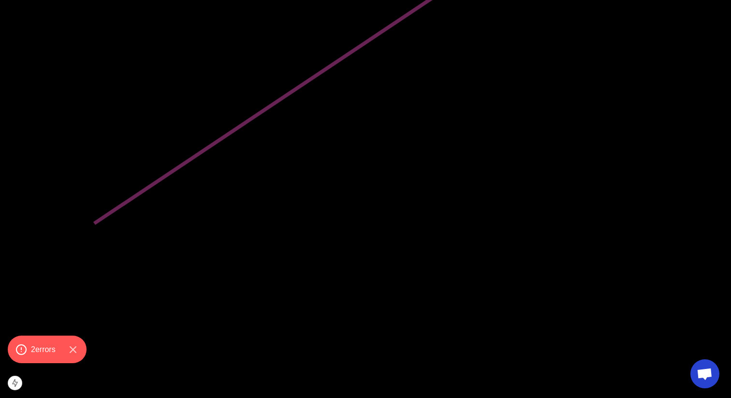
scroll to position [704, 0]
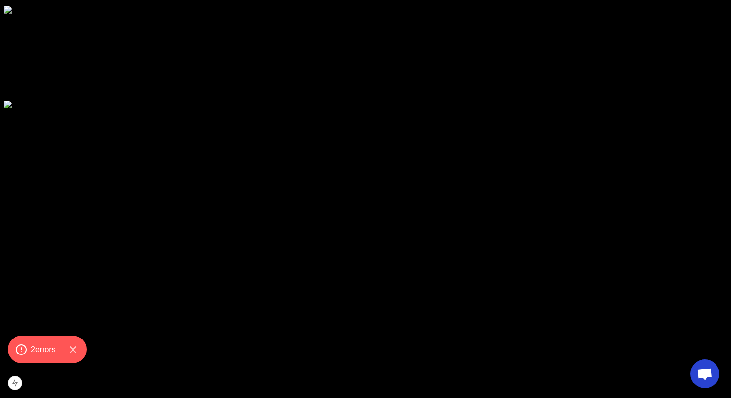
scroll to position [2897, 0]
drag, startPoint x: 264, startPoint y: 222, endPoint x: 502, endPoint y: 223, distance: 237.8
copy span "Ready to 10X"
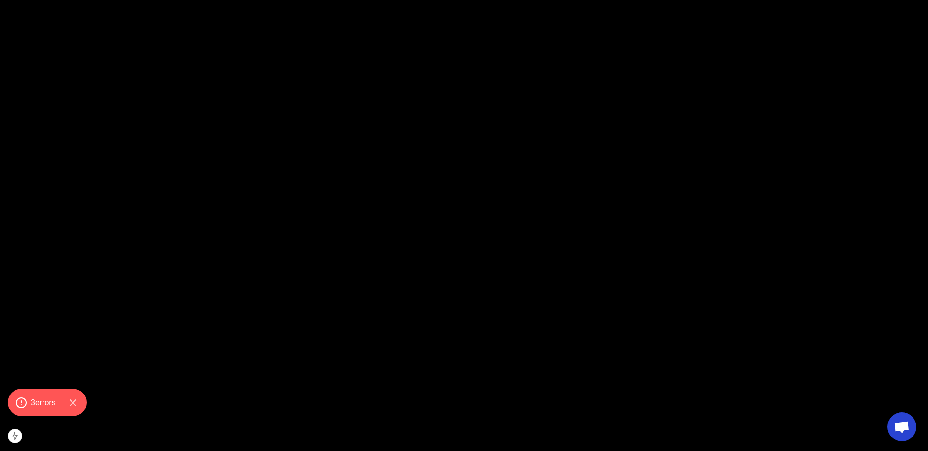
scroll to position [3421, 0]
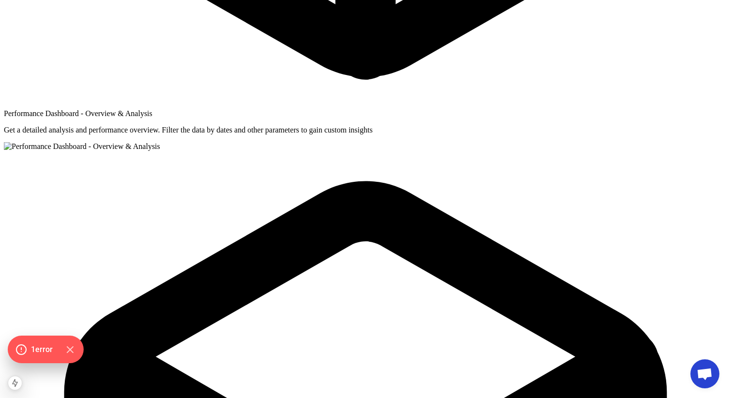
scroll to position [2725, 0]
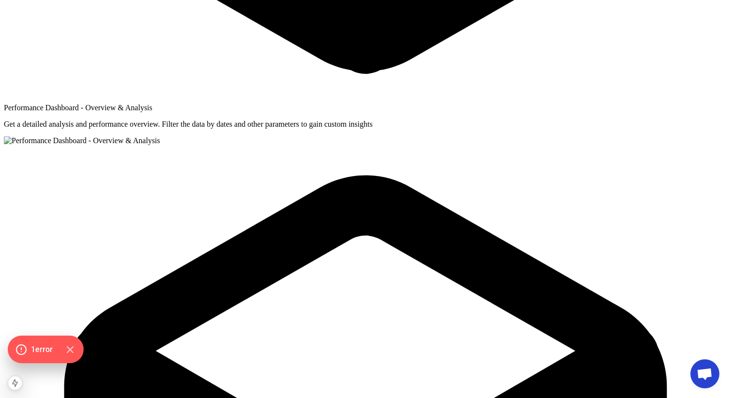
drag, startPoint x: 181, startPoint y: 160, endPoint x: 362, endPoint y: 188, distance: 182.9
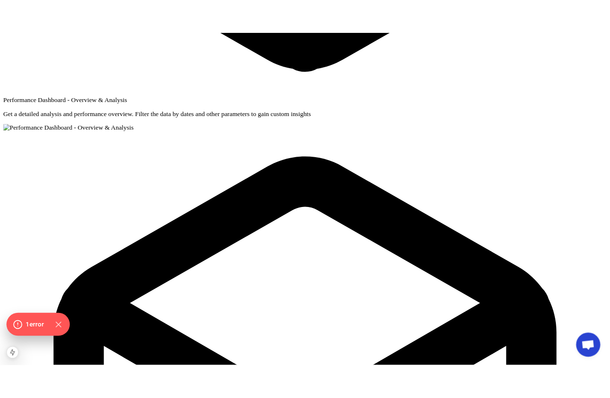
scroll to position [2763, 0]
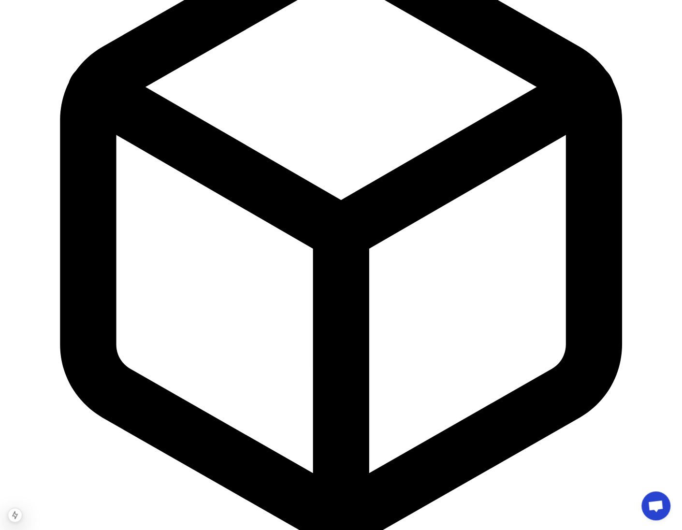
scroll to position [1264, 0]
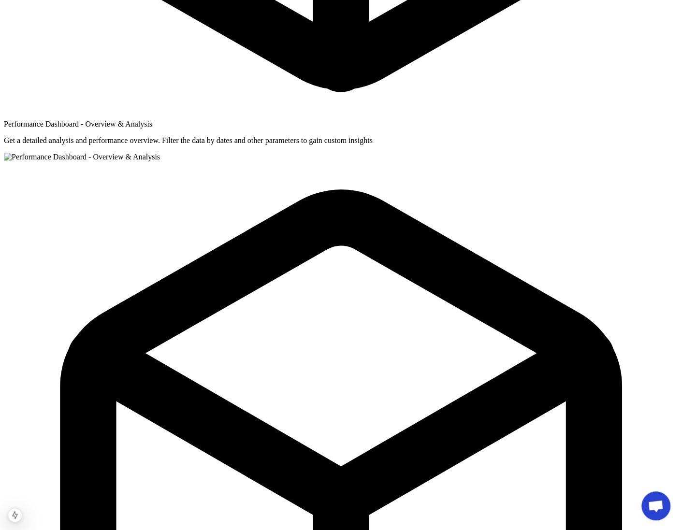
scroll to position [2569, 0]
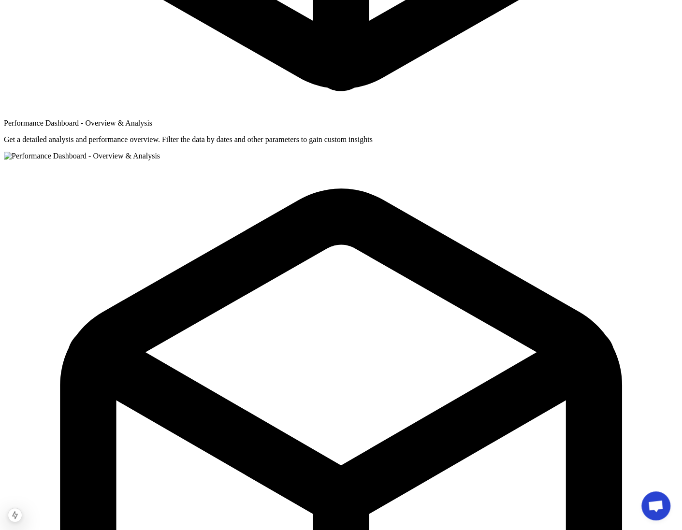
drag, startPoint x: 186, startPoint y: 314, endPoint x: 335, endPoint y: 338, distance: 151.2
copy h2 "Yelp and Thumbtack Auto Responder Questions & Answers"
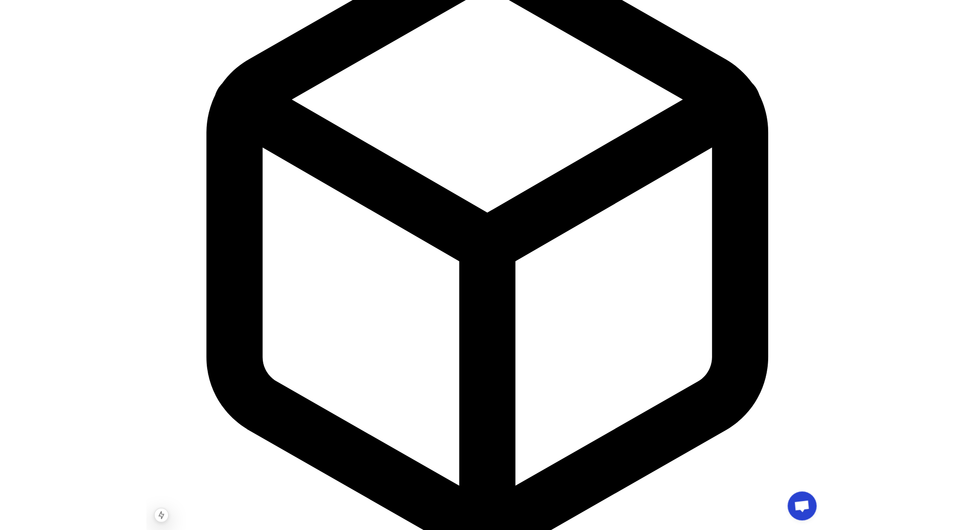
scroll to position [1874, 0]
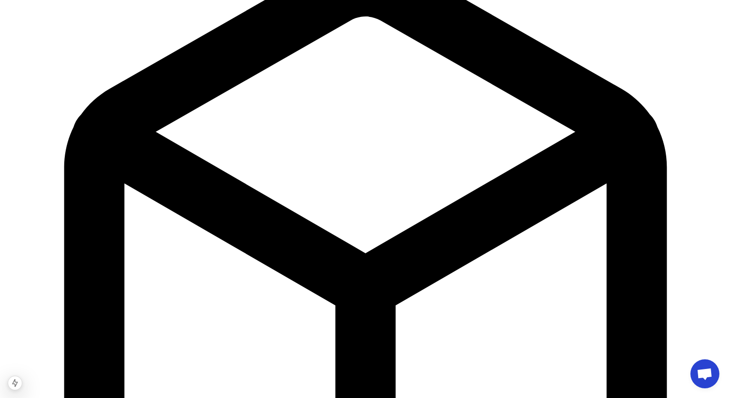
scroll to position [2953, 0]
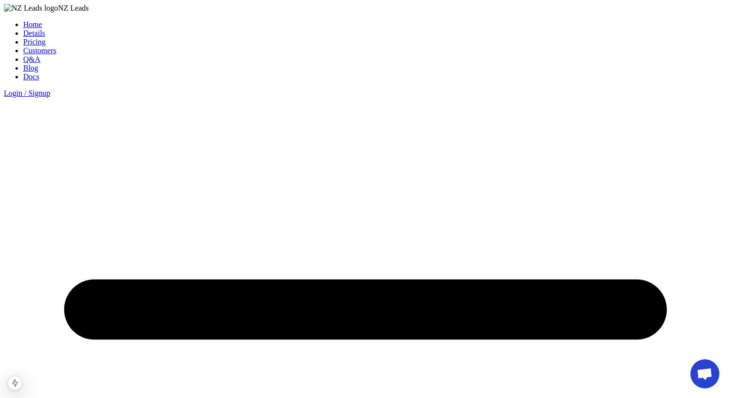
click at [202, 25] on div "Home Details Pricing Customers Q&A Blog Docs Login / Signup" at bounding box center [365, 68] width 723 height 96
click at [45, 30] on link "Details" at bounding box center [34, 33] width 22 height 8
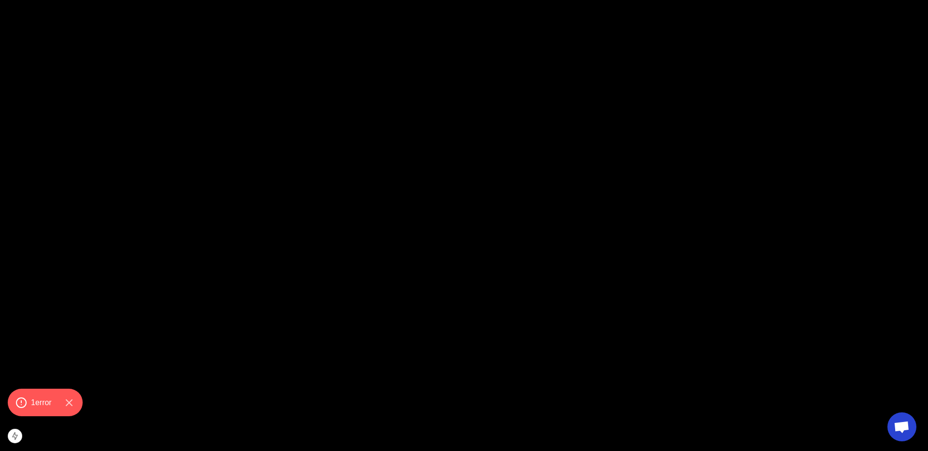
scroll to position [3327, 0]
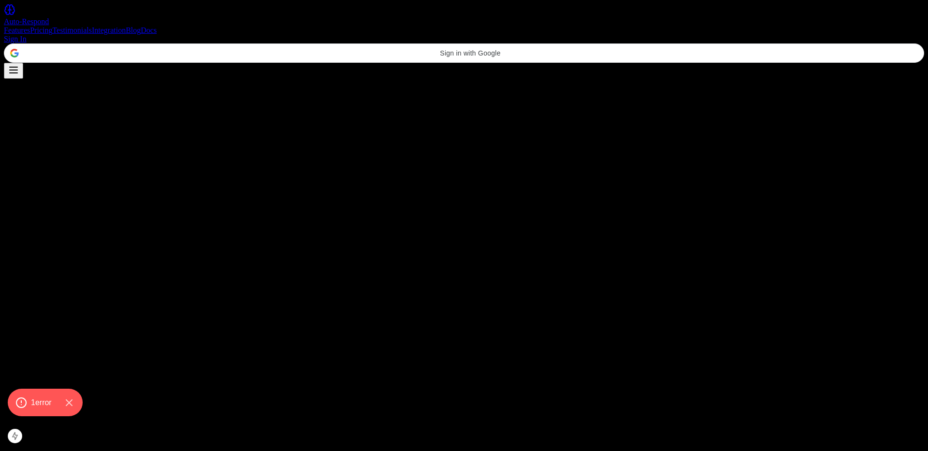
scroll to position [3327, 0]
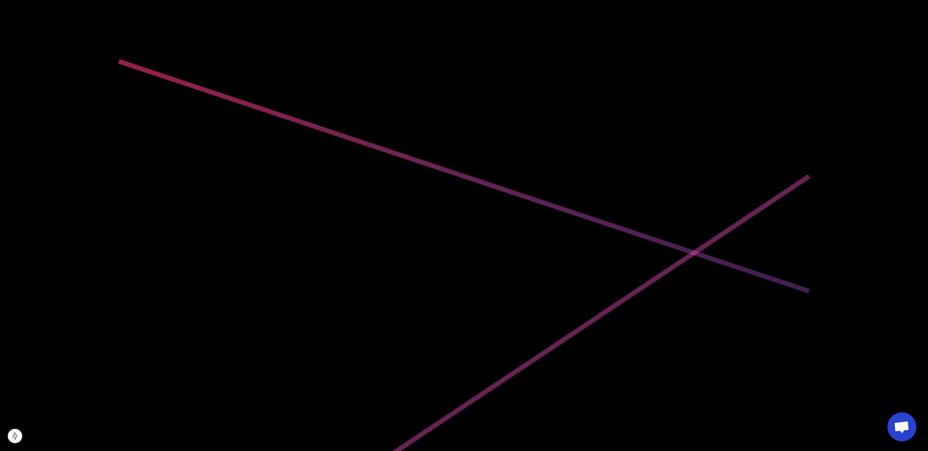
scroll to position [277, 0]
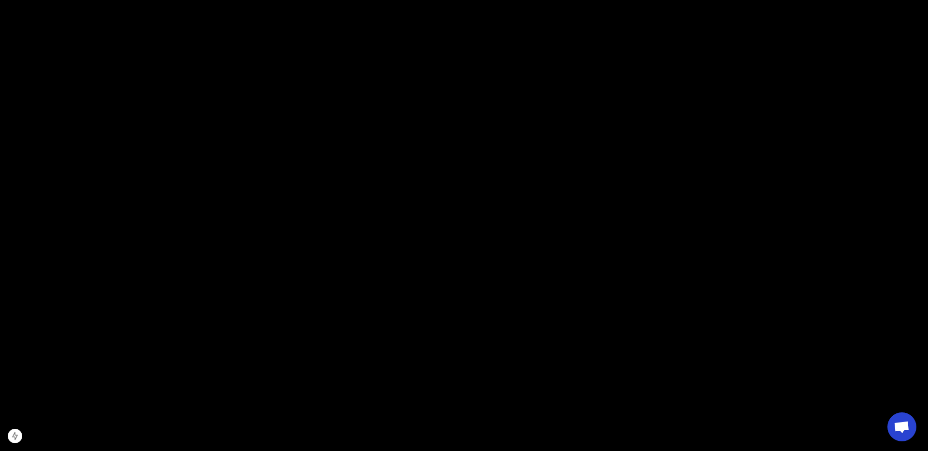
scroll to position [1007, 0]
click at [599, 195] on div at bounding box center [464, 195] width 920 height 0
